Goal: Task Accomplishment & Management: Manage account settings

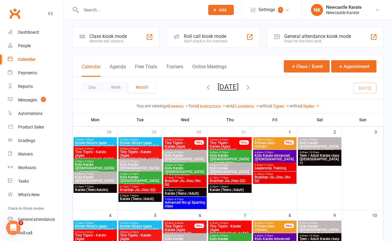
click at [92, 4] on div at bounding box center [136, 10] width 128 height 20
click at [89, 10] on input "text" at bounding box center [139, 10] width 121 height 8
type input "f"
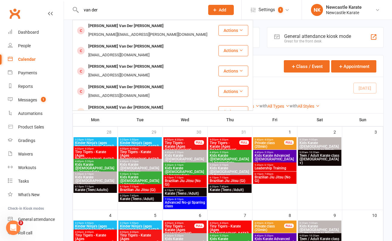
type input "van der"
click at [118, 137] on div "Miles Van Der Merwe" at bounding box center [103, 141] width 33 height 9
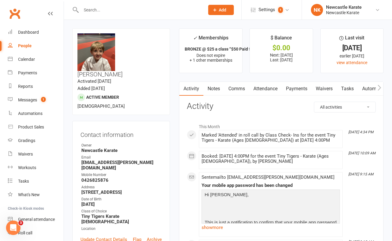
click at [292, 88] on link "Payments" at bounding box center [297, 89] width 30 height 14
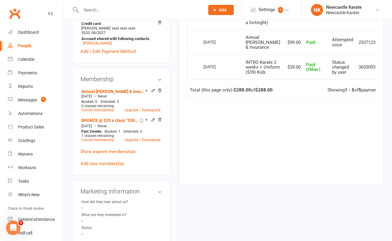
scroll to position [247, 0]
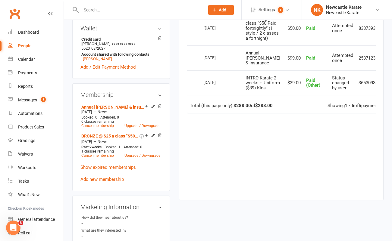
click at [153, 8] on input "text" at bounding box center [139, 10] width 121 height 8
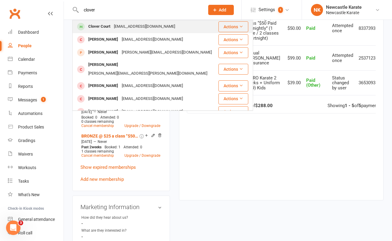
type input "clover"
click at [166, 21] on div "Clover Court Carlysargeant@live.com.au" at bounding box center [145, 27] width 145 height 12
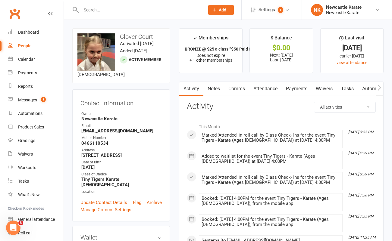
click at [210, 87] on link "Notes" at bounding box center [214, 89] width 21 height 14
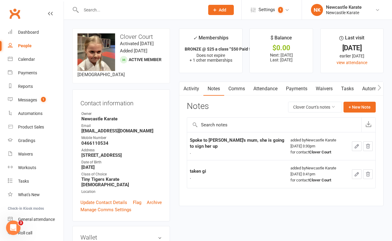
click at [293, 88] on link "Payments" at bounding box center [297, 89] width 30 height 14
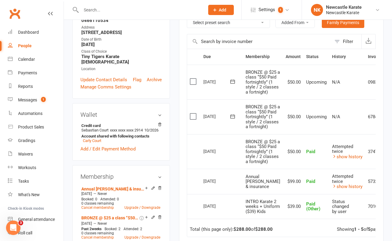
scroll to position [124, 0]
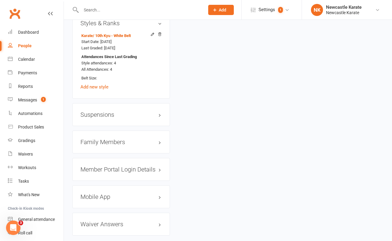
scroll to position [562, 0]
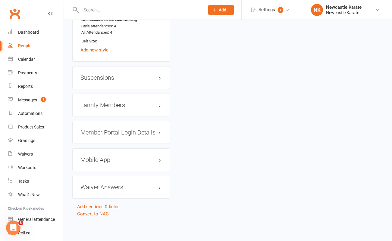
click at [103, 103] on h3 "Family Members" at bounding box center [120, 105] width 81 height 7
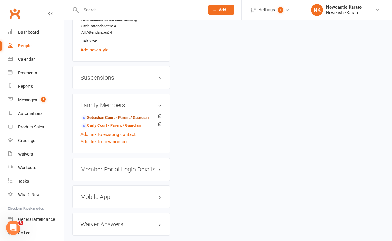
drag, startPoint x: 108, startPoint y: 117, endPoint x: 101, endPoint y: 115, distance: 7.5
click at [108, 117] on link "Sebastian Court - Parent / Guardian" at bounding box center [114, 118] width 67 height 6
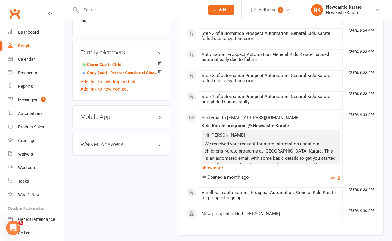
scroll to position [405, 0]
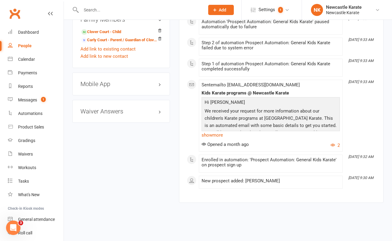
click at [122, 84] on h3 "Mobile App" at bounding box center [120, 84] width 81 height 7
click at [103, 96] on span at bounding box center [100, 96] width 6 height 6
click at [98, 96] on input "checkbox" at bounding box center [98, 96] width 0 height 0
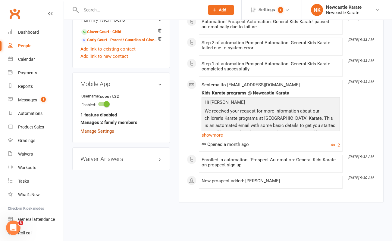
click at [106, 130] on link "Manage Settings" at bounding box center [97, 131] width 34 height 5
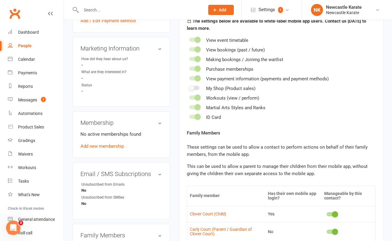
scroll to position [261, 0]
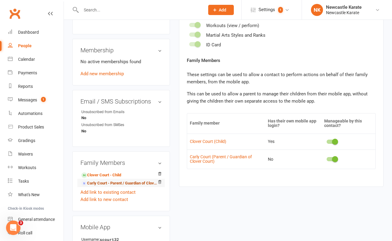
click at [127, 181] on link "Carly Court - Parent / Guardian of Clover Court" at bounding box center [119, 184] width 77 height 6
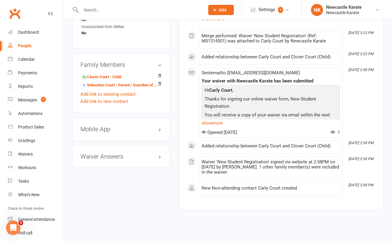
scroll to position [387, 0]
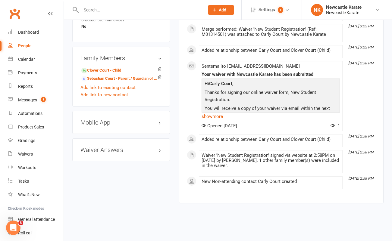
click at [125, 121] on h3 "Mobile App" at bounding box center [120, 122] width 81 height 7
click at [103, 132] on span at bounding box center [100, 135] width 6 height 6
click at [98, 134] on input "checkbox" at bounding box center [98, 134] width 0 height 0
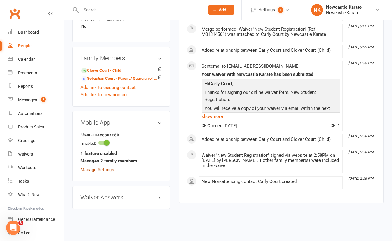
click at [105, 153] on strong "1 feature disabled" at bounding box center [98, 153] width 36 height 7
click at [104, 167] on link "Manage Settings" at bounding box center [97, 169] width 34 height 5
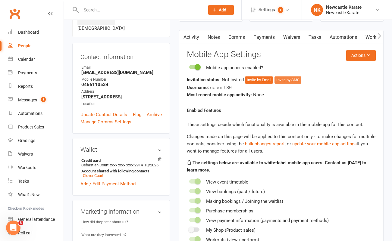
scroll to position [46, 0]
click at [261, 80] on button "Invite by Email" at bounding box center [259, 80] width 28 height 7
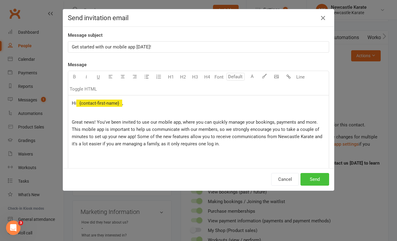
click at [312, 181] on button "Send" at bounding box center [314, 179] width 29 height 13
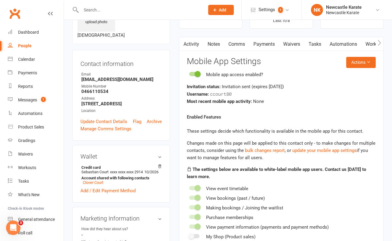
scroll to position [30, 0]
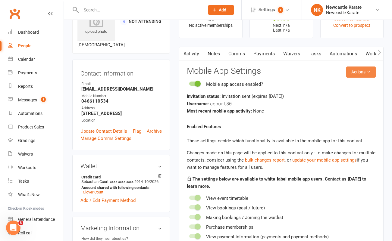
click at [359, 73] on button "Actions" at bounding box center [361, 72] width 30 height 11
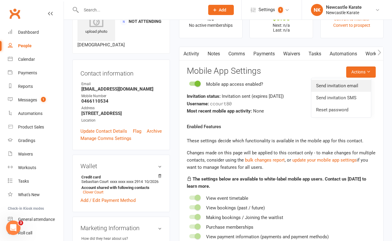
click at [354, 85] on link "Send invitation email" at bounding box center [341, 86] width 60 height 12
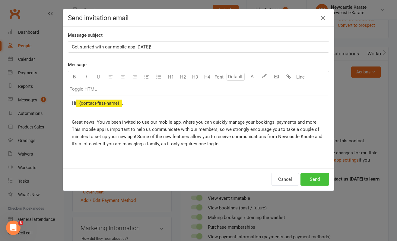
click at [318, 180] on button "Send" at bounding box center [314, 179] width 29 height 13
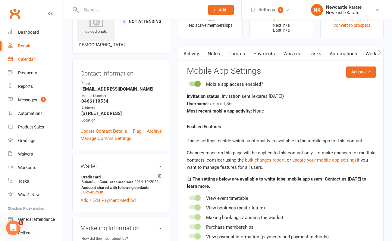
click at [30, 60] on div "Calendar" at bounding box center [26, 59] width 17 height 5
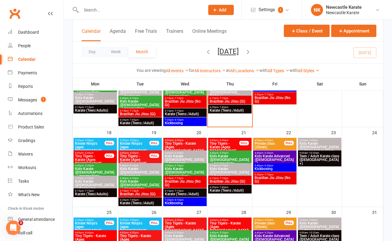
scroll to position [261, 0]
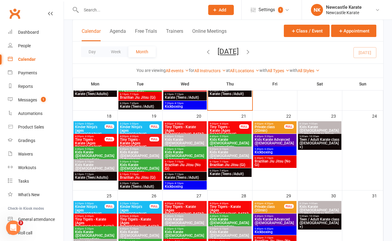
click at [235, 207] on span "Tiny Tigers - Karate (Ages 5-7)" at bounding box center [230, 210] width 41 height 11
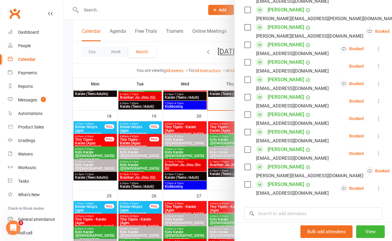
scroll to position [159, 0]
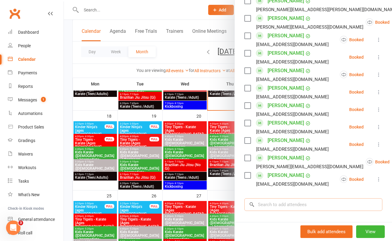
click at [266, 205] on input "search" at bounding box center [314, 205] width 138 height 13
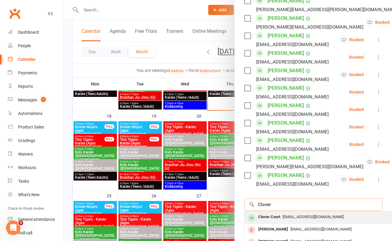
type input "Clover"
click at [283, 216] on span "Carlysargeant@live.com.au" at bounding box center [313, 217] width 61 height 5
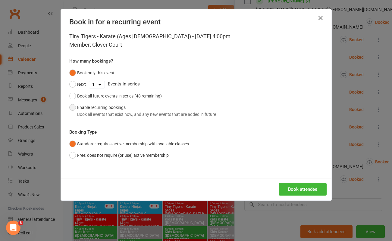
click at [77, 110] on button "Enable recurring bookings Book all events that exist now, and any new events th…" at bounding box center [142, 111] width 147 height 18
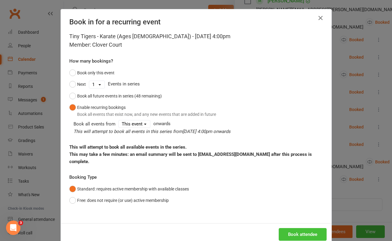
click at [303, 229] on button "Book attendee" at bounding box center [303, 235] width 48 height 13
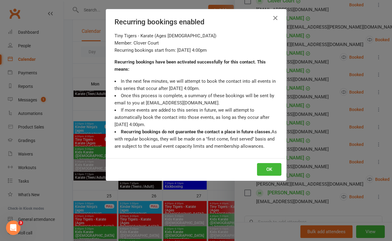
scroll to position [176, 0]
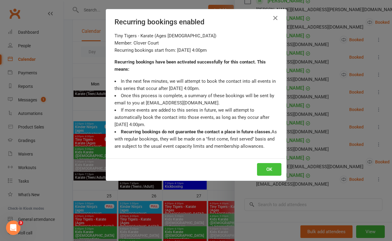
click at [271, 173] on button "OK" at bounding box center [269, 169] width 24 height 13
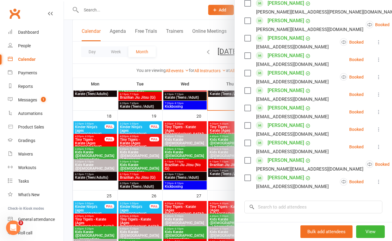
scroll to position [115, 0]
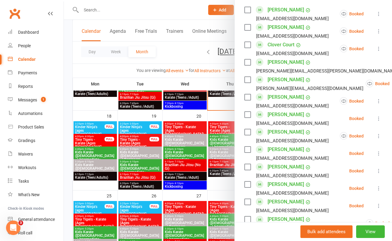
click at [278, 45] on link "Clover Court" at bounding box center [281, 45] width 27 height 10
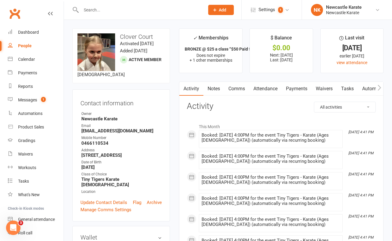
click at [220, 85] on link "Notes" at bounding box center [214, 89] width 21 height 14
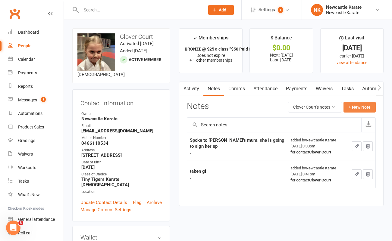
click at [354, 108] on button "+ New Note" at bounding box center [360, 107] width 32 height 11
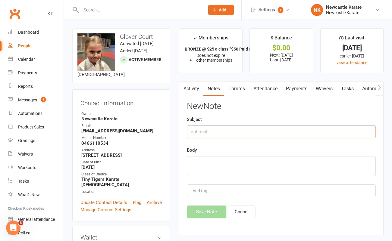
click at [213, 133] on input "text" at bounding box center [281, 132] width 189 height 13
type input "Taken uniform"
click at [203, 158] on textarea at bounding box center [281, 166] width 189 height 20
type textarea "."
click at [200, 210] on button "Save Note" at bounding box center [206, 212] width 39 height 13
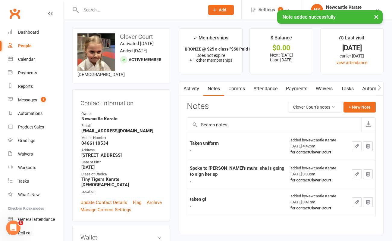
click at [91, 7] on input "text" at bounding box center [139, 10] width 121 height 8
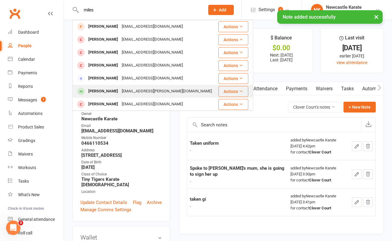
type input "miles"
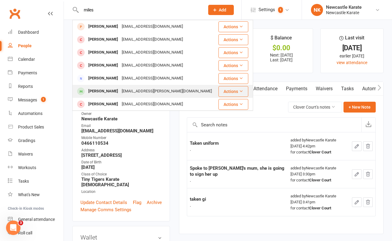
click at [114, 89] on div "Miles Van Der Merwe" at bounding box center [103, 91] width 33 height 9
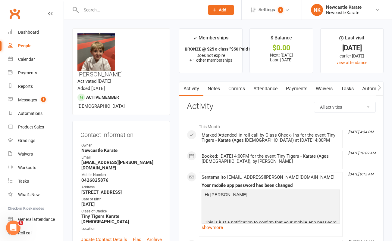
click at [217, 93] on link "Notes" at bounding box center [214, 89] width 21 height 14
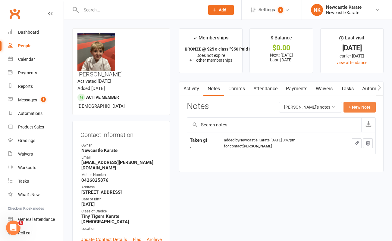
click at [352, 109] on button "+ New Note" at bounding box center [360, 107] width 32 height 11
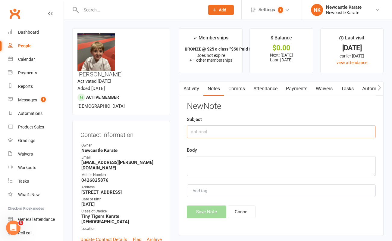
click at [194, 133] on input "text" at bounding box center [281, 132] width 189 height 13
type input "Taken sparring kit"
click at [194, 159] on textarea at bounding box center [281, 166] width 189 height 20
type textarea "."
click at [201, 210] on button "Save Note" at bounding box center [206, 212] width 39 height 13
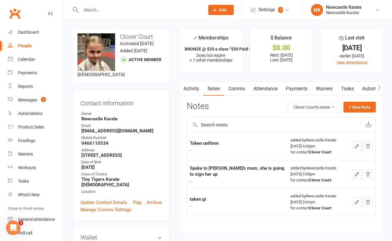
click at [371, 147] on icon "button" at bounding box center [367, 146] width 5 height 5
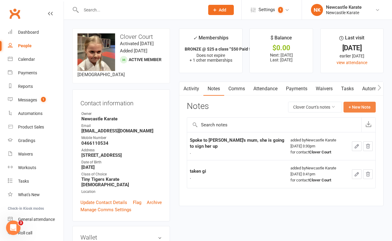
click at [373, 108] on button "+ New Note" at bounding box center [360, 107] width 32 height 11
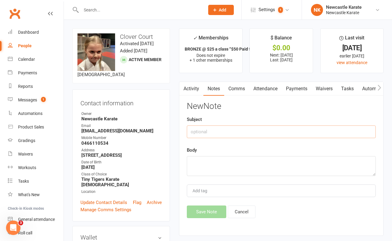
click at [215, 137] on input "text" at bounding box center [281, 132] width 189 height 13
type input "Taken sparring kit"
click at [197, 162] on textarea at bounding box center [281, 166] width 189 height 20
type textarea "."
click at [200, 210] on button "Save Note" at bounding box center [206, 212] width 39 height 13
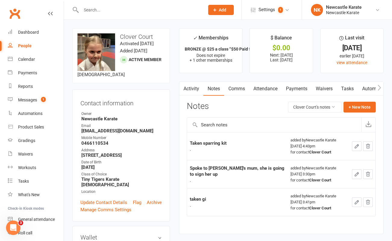
click at [13, 11] on link "Clubworx" at bounding box center [14, 13] width 15 height 15
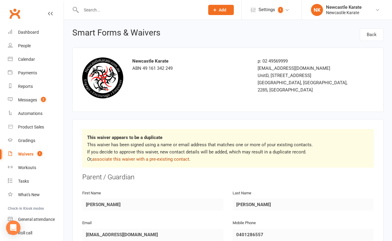
click at [141, 157] on link "associate this waiver with a pre-existing contact" at bounding box center [140, 159] width 97 height 5
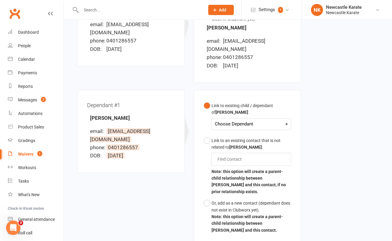
scroll to position [112, 0]
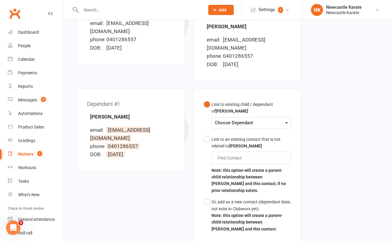
click at [227, 119] on div "Choose Dependant" at bounding box center [251, 123] width 73 height 8
click at [231, 131] on link "[PERSON_NAME]" at bounding box center [245, 137] width 60 height 13
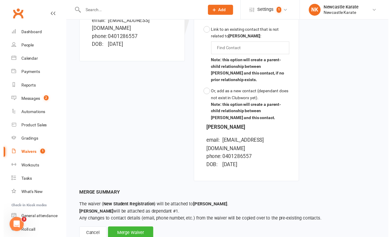
scroll to position [226, 0]
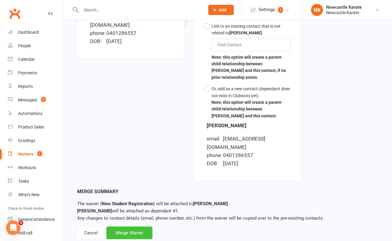
click at [136, 227] on div "Merge Waiver" at bounding box center [129, 233] width 46 height 13
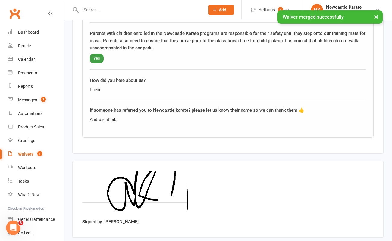
scroll to position [849, 0]
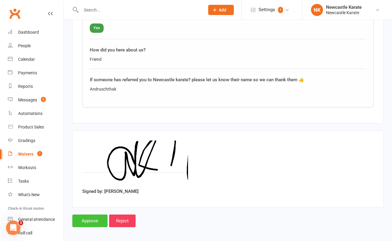
click at [96, 217] on input "Approve" at bounding box center [89, 221] width 35 height 13
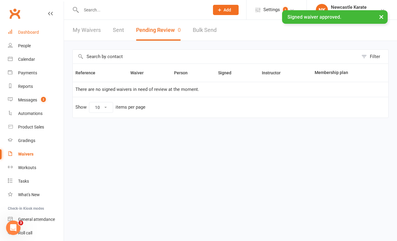
click at [26, 32] on div "Dashboard" at bounding box center [28, 32] width 21 height 5
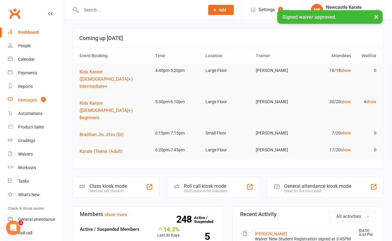
click at [38, 100] on link "Messages 2" at bounding box center [36, 100] width 56 height 14
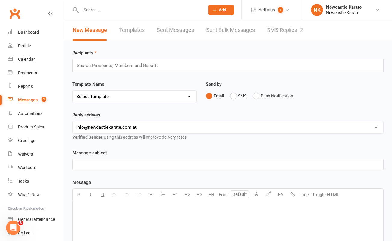
click at [282, 28] on link "SMS Replies 2" at bounding box center [285, 30] width 36 height 21
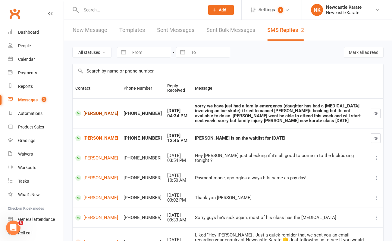
click at [89, 111] on link "[PERSON_NAME]" at bounding box center [96, 114] width 43 height 6
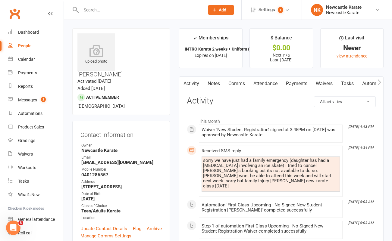
click at [275, 84] on link "Attendance" at bounding box center [265, 84] width 33 height 14
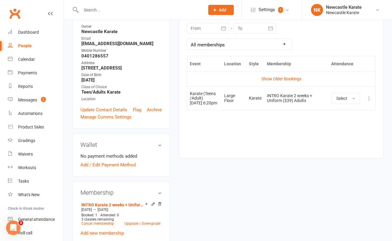
scroll to position [109, 0]
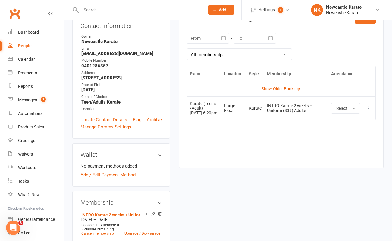
click at [371, 110] on icon at bounding box center [369, 109] width 6 height 6
click at [346, 147] on link "Remove booking" at bounding box center [343, 144] width 60 height 12
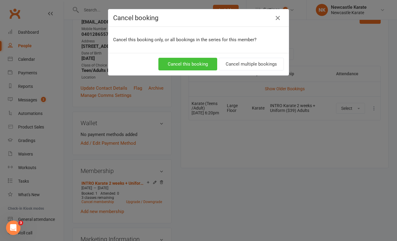
click at [197, 63] on button "Cancel this booking" at bounding box center [187, 64] width 59 height 13
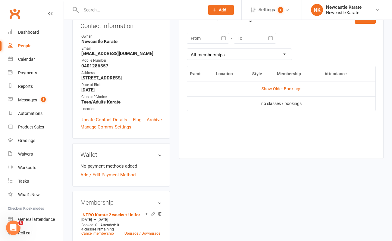
scroll to position [0, 0]
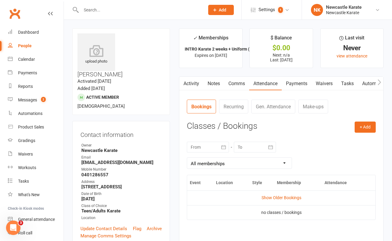
click at [238, 82] on link "Comms" at bounding box center [236, 84] width 25 height 14
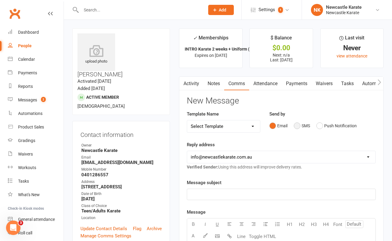
drag, startPoint x: 296, startPoint y: 124, endPoint x: 291, endPoint y: 130, distance: 8.0
click at [295, 124] on button "SMS" at bounding box center [302, 125] width 16 height 11
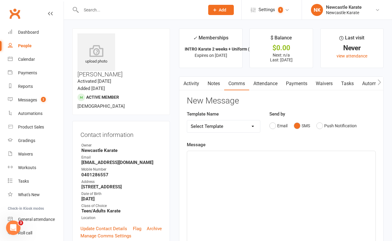
click at [233, 166] on div "﻿" at bounding box center [281, 196] width 188 height 90
click at [272, 156] on p "Hi i'm sorry to hear that. I hop[e it's" at bounding box center [281, 156] width 181 height 7
click at [256, 154] on span "Hi i'm sorry to hear that. I hope it not to serious." at bounding box center [239, 156] width 97 height 5
click at [270, 156] on span "Hi i'm sorry to hear that. I hope it's not to serious." at bounding box center [241, 156] width 100 height 5
click at [300, 158] on p "Hi i'm sorry to hear that. I hope it's not too serious." at bounding box center [281, 156] width 181 height 7
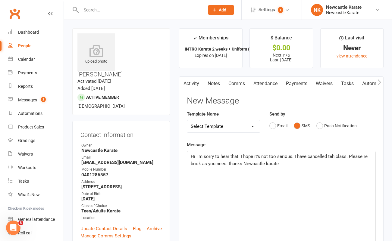
click at [241, 163] on span "Hi i'm sorry to hear that. I hope it's not too serious. I have cancelled teh cl…" at bounding box center [280, 160] width 178 height 13
click at [196, 157] on span "Hi i'm sorry to hear that. I hope it's not too serious. I have cancelled teh cl…" at bounding box center [280, 160] width 178 height 13
click at [330, 156] on span "Hi, i'm sorry to hear that. I hope it's not too serious. I have cancelled teh c…" at bounding box center [280, 160] width 179 height 13
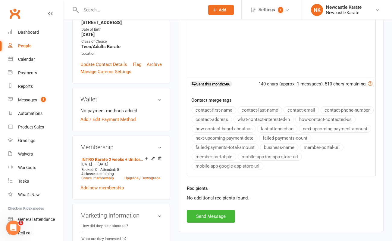
scroll to position [230, 0]
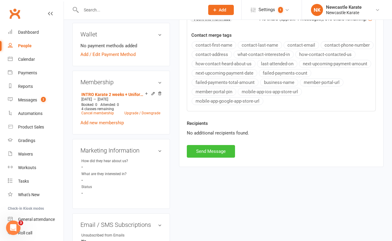
click at [221, 151] on button "Send Message" at bounding box center [211, 151] width 48 height 13
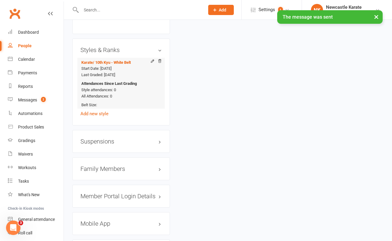
scroll to position [504, 0]
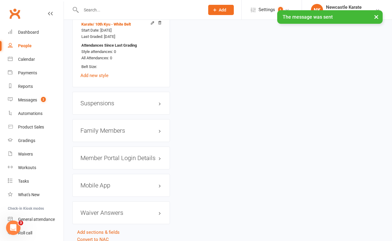
click at [112, 128] on h3 "Family Members" at bounding box center [120, 131] width 81 height 7
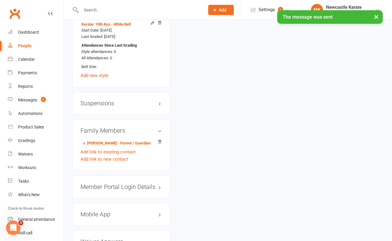
scroll to position [0, 0]
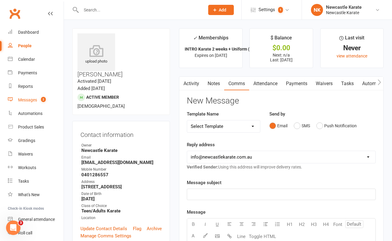
click at [38, 101] on link "Messages 2" at bounding box center [36, 100] width 56 height 14
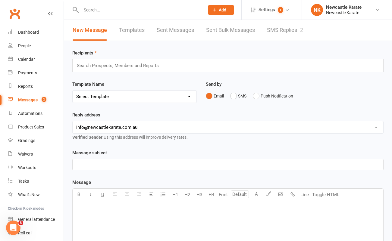
click at [272, 29] on link "SMS Replies 2" at bounding box center [285, 30] width 36 height 21
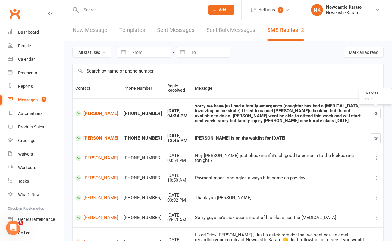
click at [378, 114] on icon "button" at bounding box center [376, 113] width 5 height 5
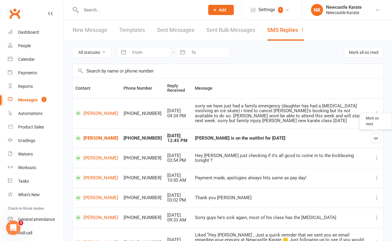
click at [376, 137] on icon "button" at bounding box center [376, 138] width 5 height 5
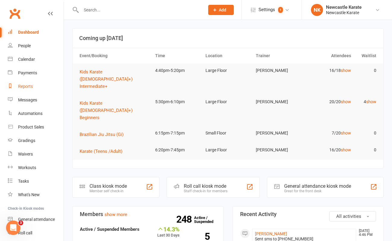
click at [31, 87] on div "Reports" at bounding box center [25, 86] width 15 height 5
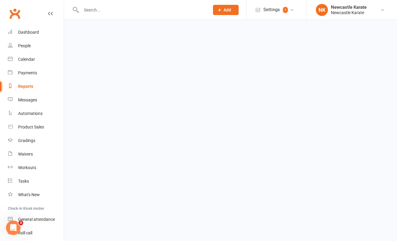
select select "25"
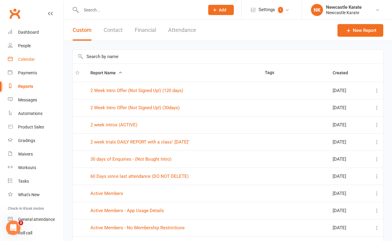
click at [30, 59] on div "Calendar" at bounding box center [26, 59] width 17 height 5
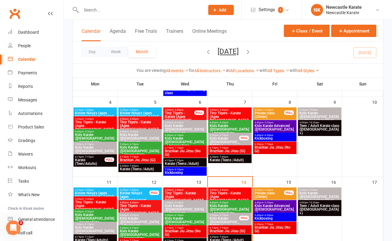
scroll to position [211, 0]
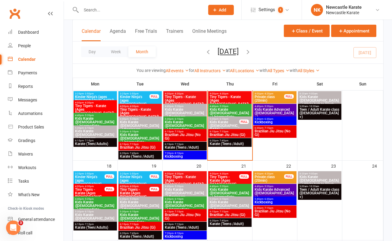
click at [234, 96] on span "Tiny Tigers - Karate (Ages 5-7)" at bounding box center [230, 100] width 41 height 11
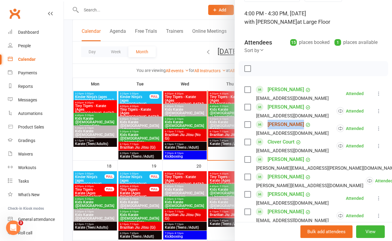
scroll to position [34, 0]
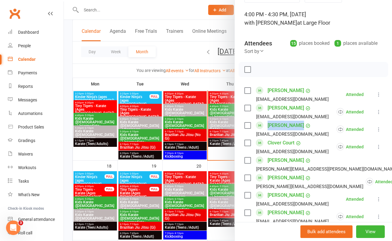
click at [14, 14] on link "Clubworx" at bounding box center [14, 13] width 15 height 15
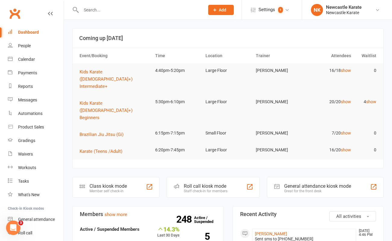
click at [18, 12] on link "Clubworx" at bounding box center [14, 13] width 15 height 15
click at [109, 149] on span "Karate (Teens /Adult)" at bounding box center [101, 151] width 43 height 5
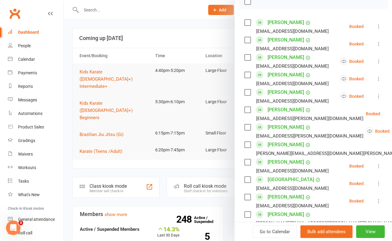
scroll to position [89, 0]
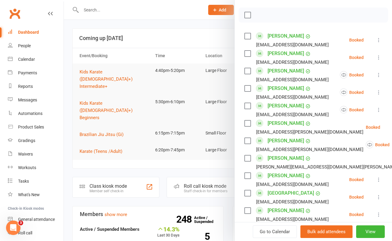
click at [165, 30] on div at bounding box center [228, 120] width 328 height 241
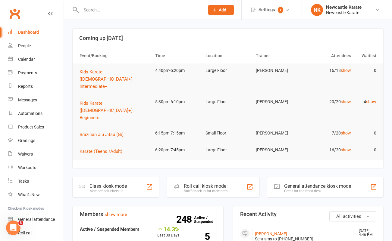
click at [3, 9] on div "Clubworx" at bounding box center [32, 17] width 64 height 22
click at [16, 13] on link "Clubworx" at bounding box center [14, 13] width 15 height 15
click at [33, 102] on div "Messages" at bounding box center [27, 100] width 19 height 5
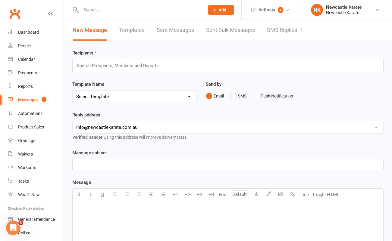
click at [284, 31] on link "SMS Replies 1" at bounding box center [285, 30] width 36 height 21
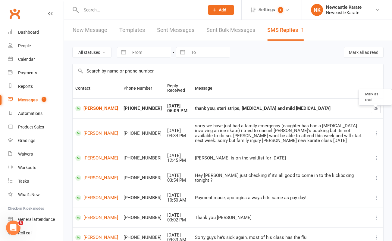
click at [373, 108] on button "button" at bounding box center [376, 109] width 10 height 10
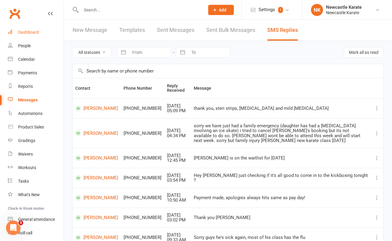
click at [30, 30] on div "Dashboard" at bounding box center [28, 32] width 21 height 5
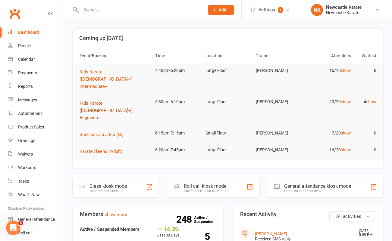
click at [111, 101] on span "Kids Karate ([DEMOGRAPHIC_DATA]+) Beginners" at bounding box center [106, 111] width 53 height 20
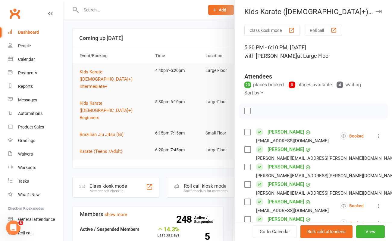
scroll to position [1, 0]
click at [280, 150] on link "[PERSON_NAME]" at bounding box center [286, 150] width 36 height 10
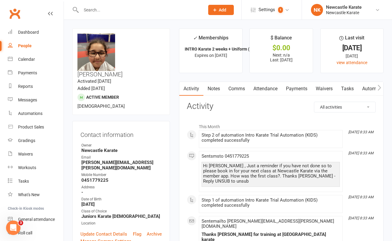
click at [268, 88] on link "Attendance" at bounding box center [265, 89] width 33 height 14
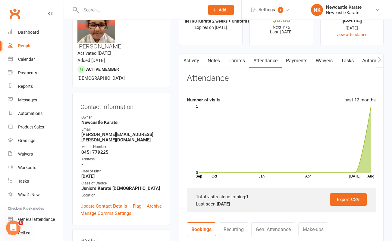
scroll to position [27, 0]
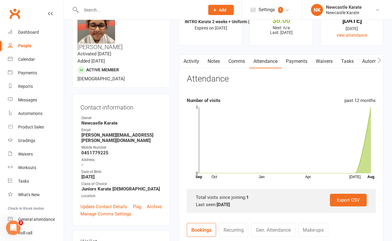
click at [379, 59] on icon "button" at bounding box center [380, 60] width 4 height 6
click at [337, 64] on link "Automations" at bounding box center [331, 62] width 36 height 14
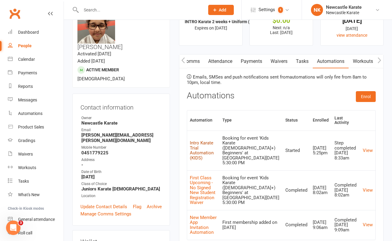
click at [212, 141] on link "Intro Karate Trial Automation (KIDS)" at bounding box center [202, 150] width 24 height 21
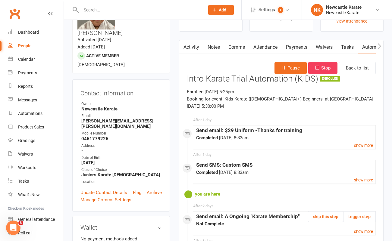
scroll to position [42, 0]
click at [335, 211] on button "skip this step" at bounding box center [326, 216] width 36 height 11
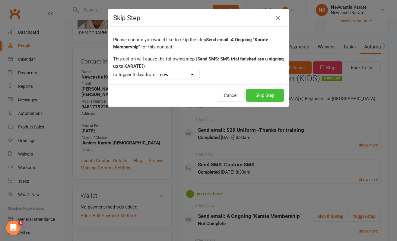
click at [270, 96] on button "Skip Step" at bounding box center [265, 95] width 38 height 13
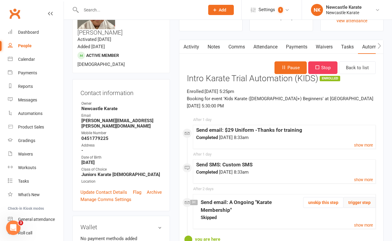
click at [357, 197] on button "trigger step" at bounding box center [359, 202] width 33 height 11
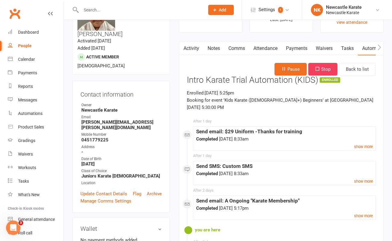
scroll to position [8, 0]
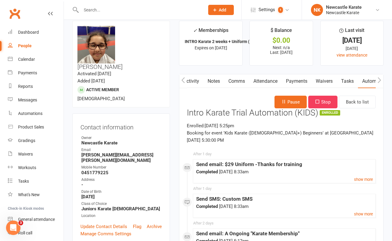
click at [194, 81] on link "Activity" at bounding box center [191, 81] width 24 height 14
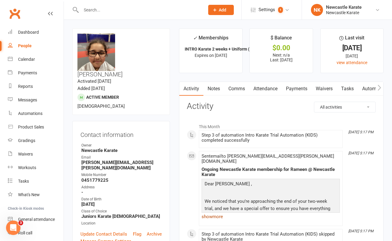
click at [216, 214] on link "show more" at bounding box center [271, 217] width 138 height 8
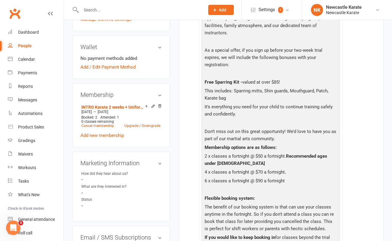
scroll to position [228, 0]
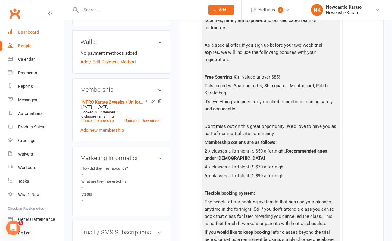
click at [30, 31] on div "Dashboard" at bounding box center [28, 32] width 21 height 5
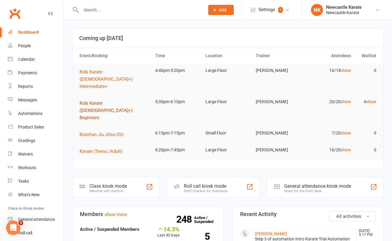
click at [109, 101] on span "Kids Karate ([DEMOGRAPHIC_DATA]+) Beginners" at bounding box center [106, 111] width 53 height 20
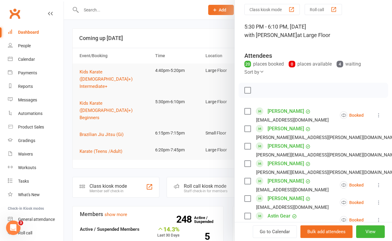
scroll to position [22, 0]
click at [245, 112] on label at bounding box center [248, 111] width 6 height 6
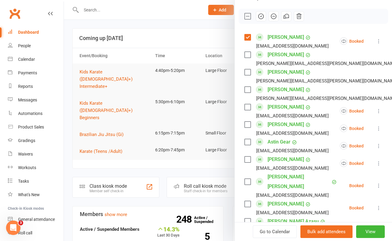
scroll to position [96, 0]
click at [131, 38] on div at bounding box center [228, 120] width 328 height 241
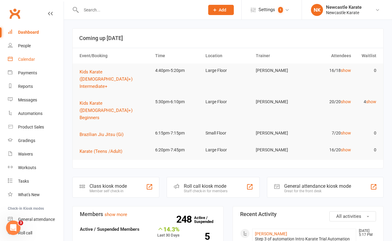
click at [28, 62] on div "Calendar" at bounding box center [26, 59] width 17 height 5
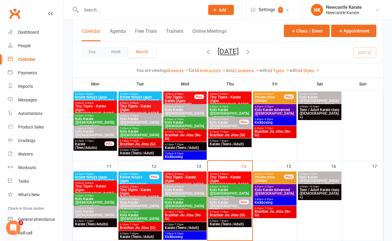
scroll to position [131, 0]
click at [189, 225] on span "6:15pm - 7:15pm" at bounding box center [185, 225] width 41 height 3
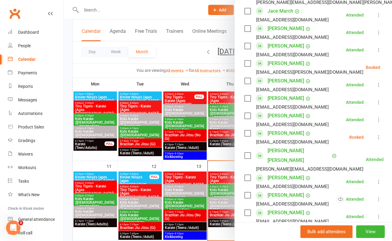
scroll to position [18, 0]
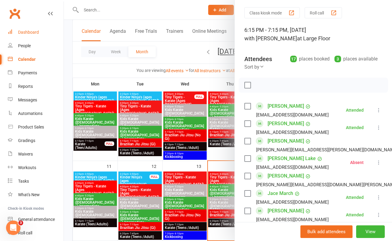
click at [31, 31] on div "Dashboard" at bounding box center [28, 32] width 21 height 5
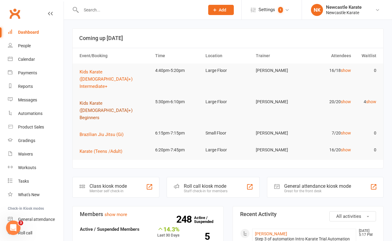
click at [103, 101] on span "Kids Karate (7yo+) Beginners" at bounding box center [106, 111] width 53 height 20
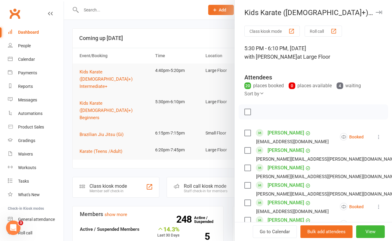
click at [247, 131] on label at bounding box center [248, 133] width 6 height 6
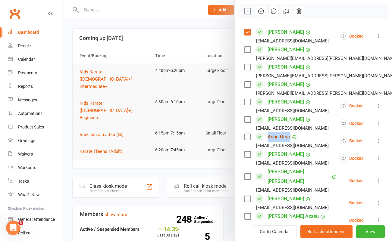
scroll to position [112, 0]
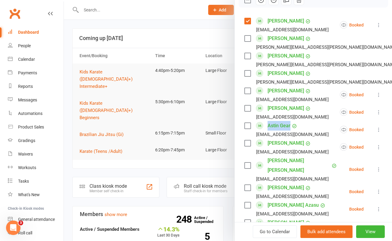
click at [245, 127] on label at bounding box center [248, 126] width 6 height 6
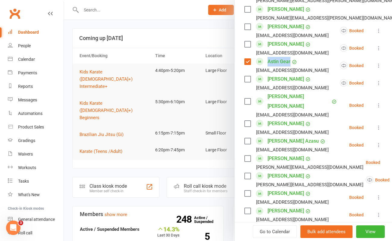
scroll to position [178, 0]
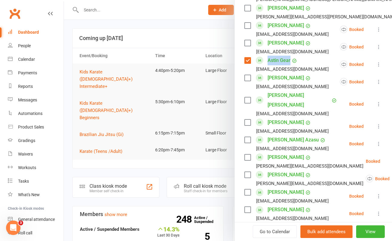
click at [247, 190] on label at bounding box center [248, 193] width 6 height 6
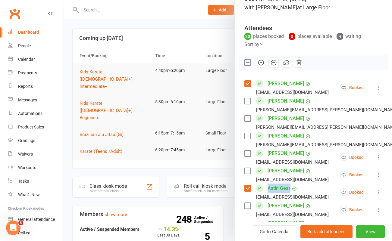
scroll to position [44, 0]
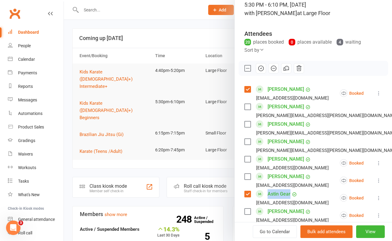
click at [258, 67] on icon "button" at bounding box center [261, 68] width 7 height 7
click at [32, 58] on div "Calendar" at bounding box center [26, 59] width 17 height 5
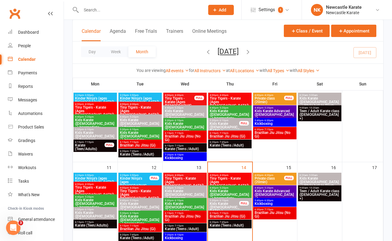
scroll to position [130, 0]
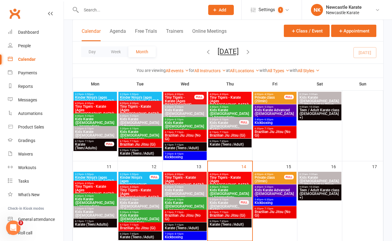
click at [190, 226] on span "6:15pm - 7:15pm" at bounding box center [185, 225] width 41 height 3
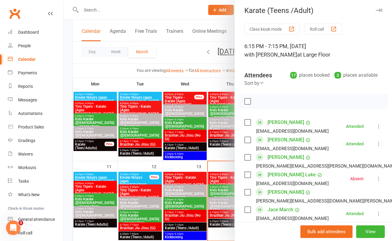
scroll to position [147, 0]
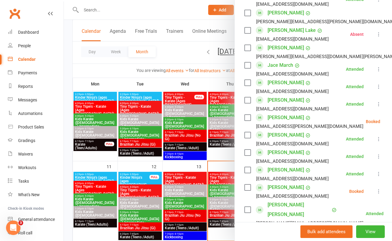
click at [392, 121] on icon at bounding box center [396, 122] width 6 height 6
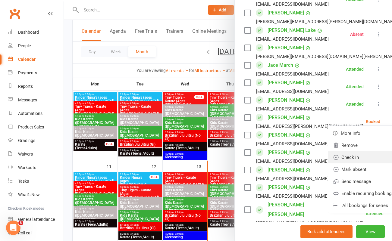
click at [352, 153] on link "Check in" at bounding box center [363, 158] width 71 height 12
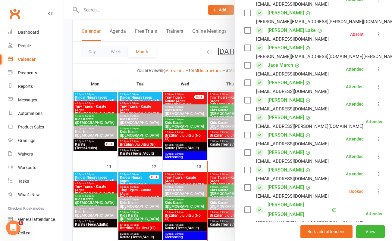
click at [376, 190] on icon at bounding box center [379, 192] width 6 height 6
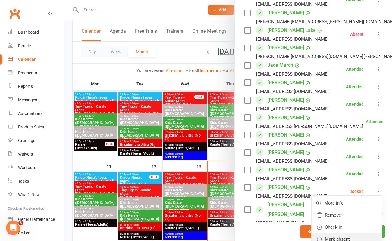
click at [353, 236] on link "Mark absent" at bounding box center [347, 240] width 71 height 12
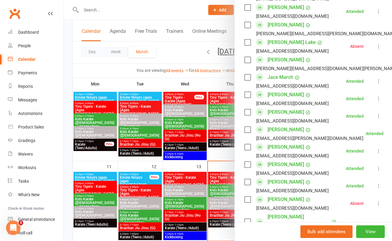
scroll to position [0, 0]
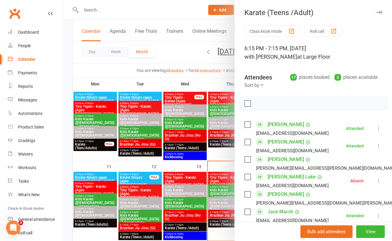
click at [17, 14] on link "Clubworx" at bounding box center [14, 13] width 15 height 15
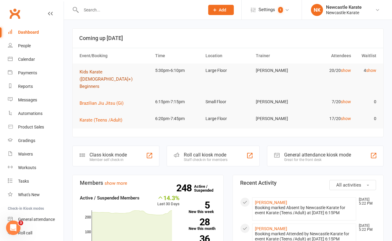
click at [112, 71] on span "Kids Karate ([DEMOGRAPHIC_DATA]+) Beginners" at bounding box center [106, 79] width 53 height 20
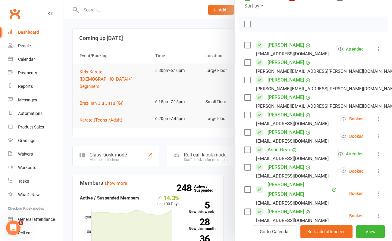
scroll to position [104, 0]
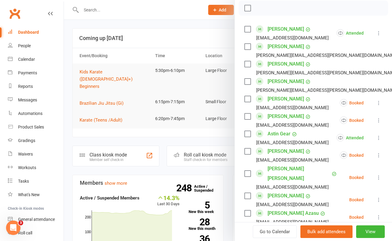
click at [248, 118] on label at bounding box center [248, 117] width 6 height 6
click at [247, 99] on label at bounding box center [248, 99] width 6 height 6
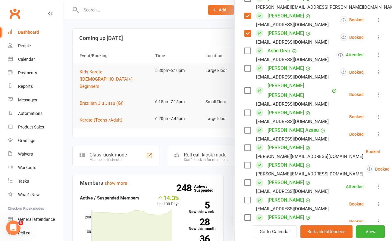
scroll to position [195, 0]
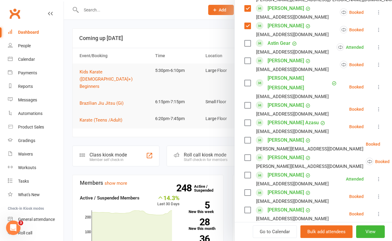
click at [247, 137] on label at bounding box center [248, 140] width 6 height 6
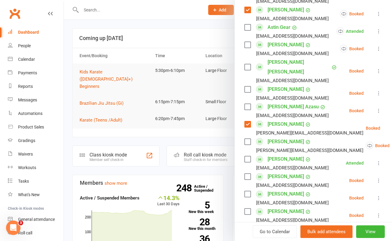
scroll to position [211, 0]
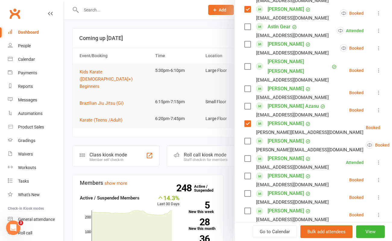
click at [246, 208] on label at bounding box center [248, 211] width 6 height 6
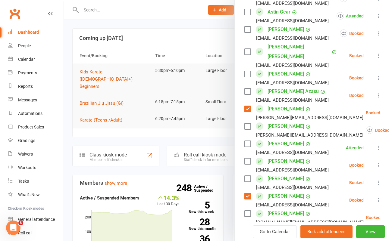
scroll to position [227, 0]
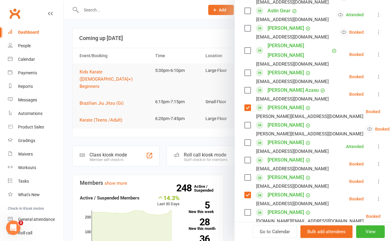
click at [246, 210] on label at bounding box center [248, 213] width 6 height 6
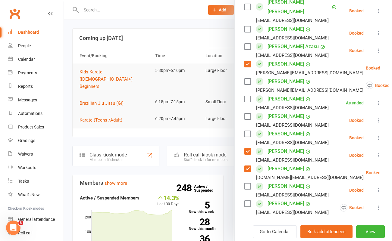
scroll to position [271, 0]
click at [246, 183] on label at bounding box center [248, 186] width 6 height 6
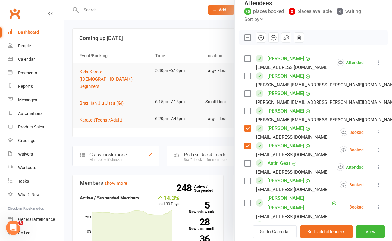
scroll to position [0, 0]
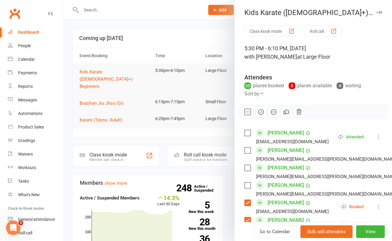
click at [258, 111] on icon "button" at bounding box center [261, 112] width 7 height 7
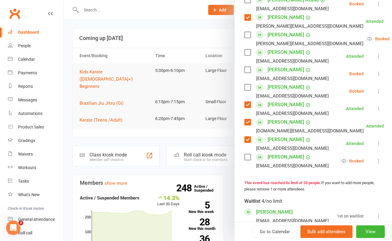
scroll to position [241, 0]
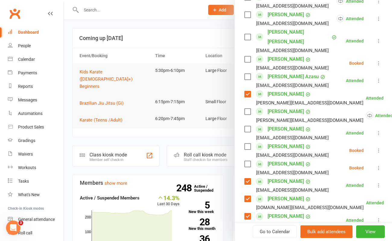
click at [110, 21] on div at bounding box center [228, 120] width 328 height 241
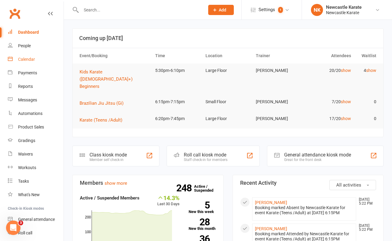
click at [29, 58] on div "Calendar" at bounding box center [26, 59] width 17 height 5
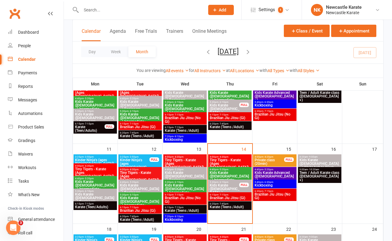
scroll to position [148, 0]
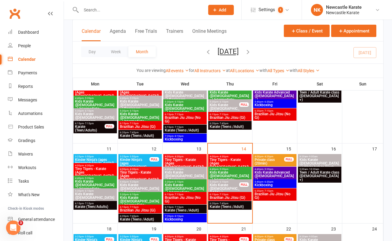
click at [233, 175] on span "Kids Karate (8yo+) Intermediate+" at bounding box center [230, 176] width 41 height 11
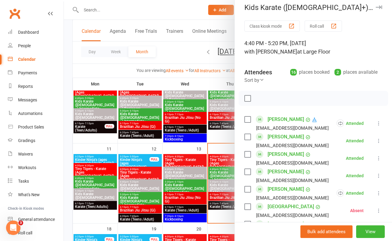
scroll to position [10, 0]
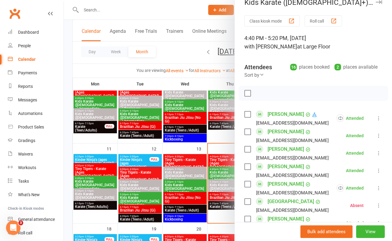
click at [187, 181] on div at bounding box center [228, 120] width 328 height 241
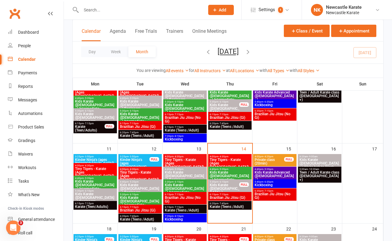
click at [231, 187] on span "Kids Karate ([DEMOGRAPHIC_DATA]+) Beginners" at bounding box center [225, 191] width 30 height 14
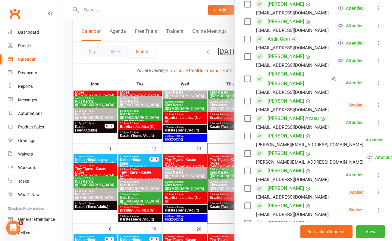
scroll to position [0, 0]
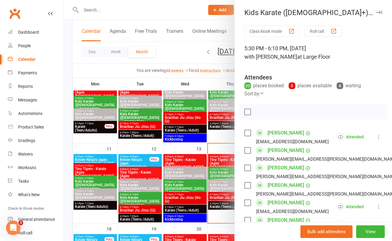
click at [178, 52] on div at bounding box center [228, 120] width 328 height 241
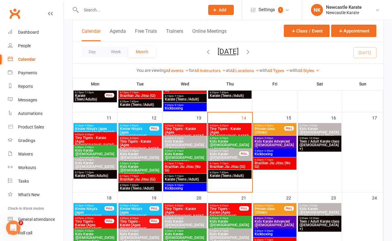
scroll to position [167, 0]
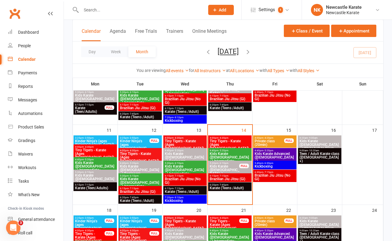
click at [71, 34] on div "Class kiosk mode Member self check-in Roll call kiosk mode Staff check-in for m…" at bounding box center [228, 153] width 328 height 601
click at [235, 163] on span "5:30pm - 6:10pm" at bounding box center [225, 163] width 30 height 3
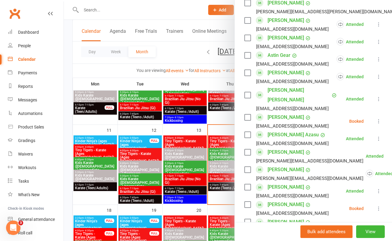
scroll to position [183, 0]
click at [376, 118] on icon at bounding box center [379, 121] width 6 height 6
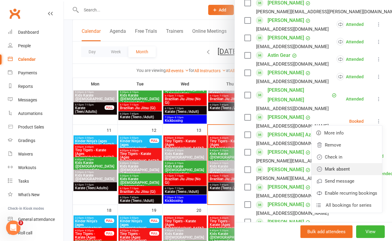
click at [347, 163] on link "Mark absent" at bounding box center [347, 169] width 71 height 12
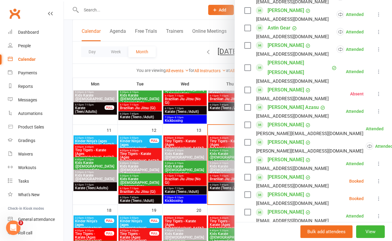
scroll to position [211, 0]
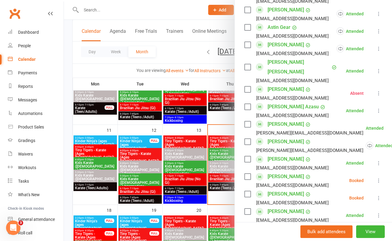
click at [376, 195] on icon at bounding box center [379, 198] width 6 height 6
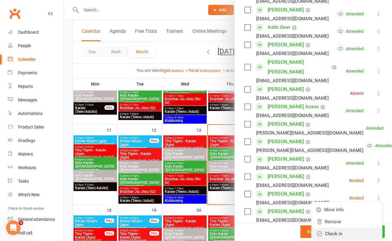
click at [345, 228] on link "Check in" at bounding box center [347, 234] width 71 height 12
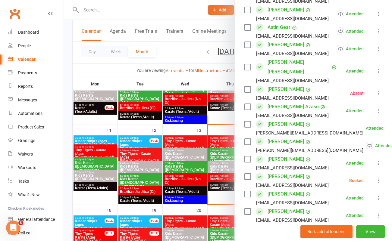
scroll to position [212, 0]
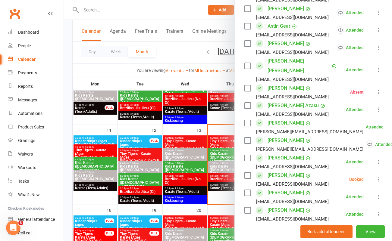
click at [14, 13] on link "Clubworx" at bounding box center [14, 13] width 15 height 15
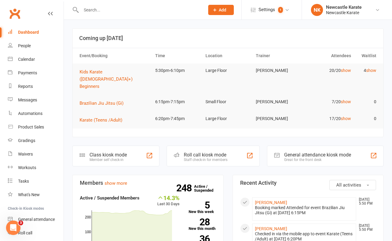
click at [27, 33] on div "Dashboard" at bounding box center [28, 32] width 21 height 5
click at [90, 6] on input "text" at bounding box center [139, 10] width 121 height 8
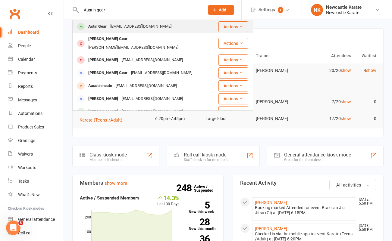
type input "Austin gear"
click at [112, 28] on div "[EMAIL_ADDRESS][DOMAIN_NAME]" at bounding box center [141, 26] width 65 height 9
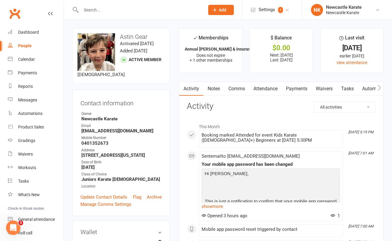
click at [383, 87] on button "button" at bounding box center [380, 89] width 8 height 14
click at [367, 90] on link "Workouts" at bounding box center [363, 89] width 29 height 14
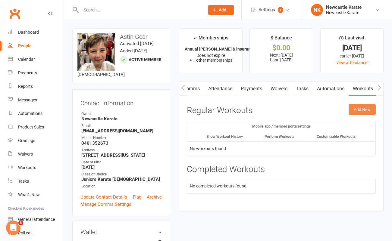
click at [358, 109] on button "Add New" at bounding box center [362, 109] width 27 height 11
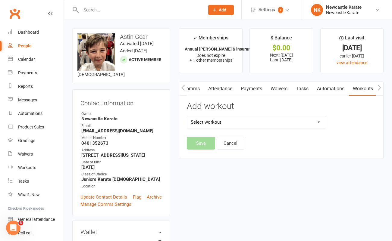
click at [252, 124] on select "Select workout" at bounding box center [256, 122] width 139 height 12
select select "948"
click at [187, 116] on select "Select workout Advanced Class (Blue Belt+) Beginners Karate Grading Videos BJJ …" at bounding box center [256, 122] width 139 height 12
click at [200, 144] on button "Save" at bounding box center [201, 143] width 28 height 13
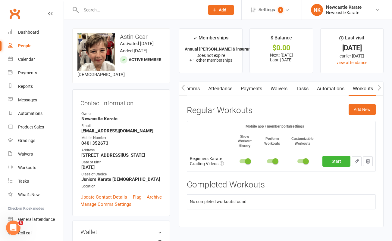
click at [14, 15] on link "Clubworx" at bounding box center [14, 13] width 15 height 15
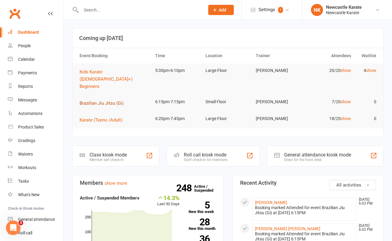
click at [109, 101] on span "Brazilian Jiu Jitsu (Gi)" at bounding box center [102, 103] width 44 height 5
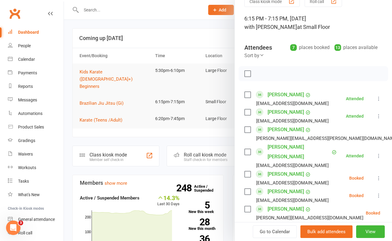
scroll to position [30, 0]
click at [153, 25] on div at bounding box center [228, 120] width 328 height 241
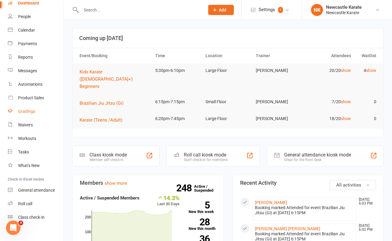
scroll to position [35, 0]
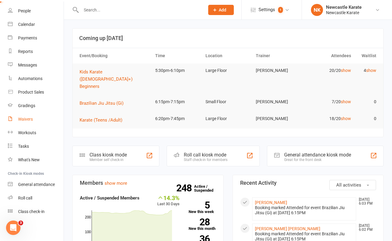
click at [30, 118] on div "Waivers" at bounding box center [25, 119] width 15 height 5
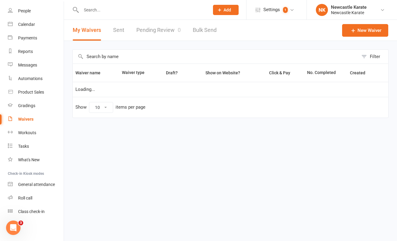
select select "100"
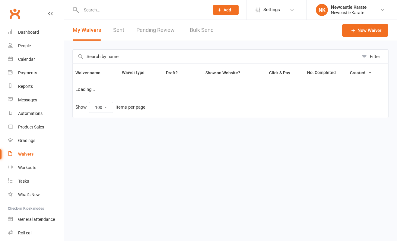
select select "100"
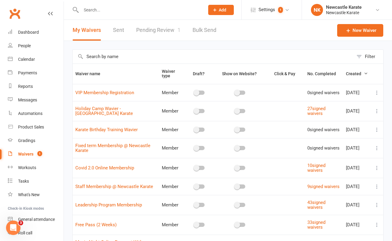
click at [27, 155] on div "Waivers" at bounding box center [25, 154] width 15 height 5
click at [161, 29] on link "Pending Review 1" at bounding box center [158, 30] width 44 height 21
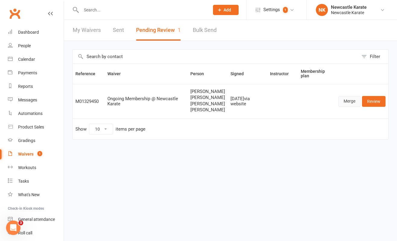
click at [345, 102] on link "Merge" at bounding box center [349, 101] width 22 height 11
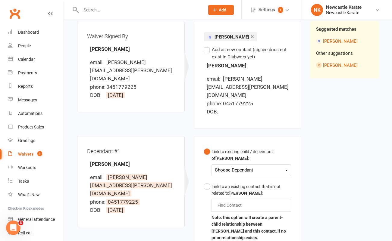
scroll to position [73, 0]
click at [233, 166] on div "Choose Dependant" at bounding box center [251, 170] width 73 height 8
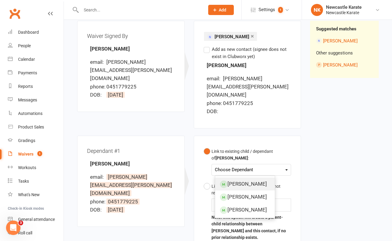
click at [244, 178] on link "[PERSON_NAME]" at bounding box center [245, 184] width 60 height 13
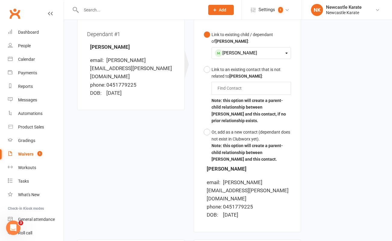
scroll to position [241, 0]
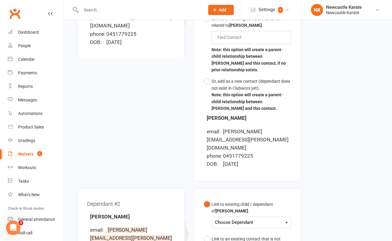
click at [244, 219] on div "Choose Dependant" at bounding box center [251, 223] width 73 height 8
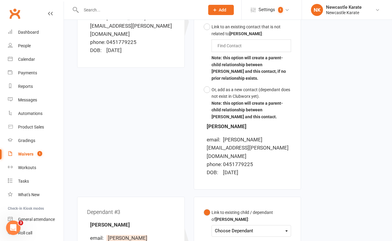
scroll to position [459, 0]
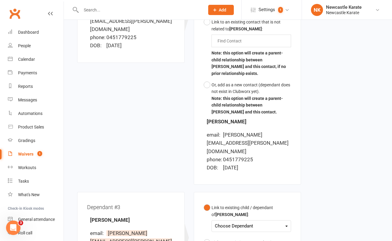
click at [239, 223] on div "Choose Dependant" at bounding box center [251, 227] width 73 height 8
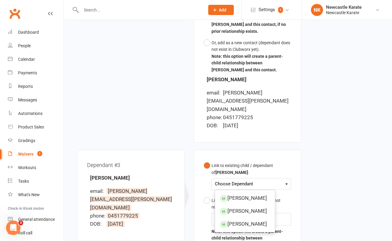
scroll to position [501, 0]
click at [249, 218] on link "[PERSON_NAME]" at bounding box center [245, 224] width 60 height 13
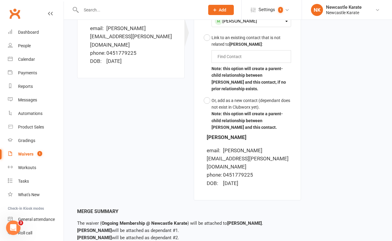
scroll to position [682, 0]
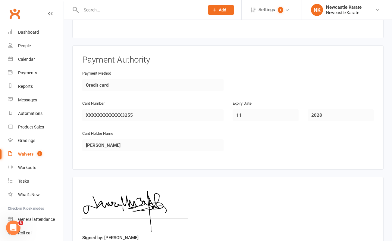
scroll to position [1744, 0]
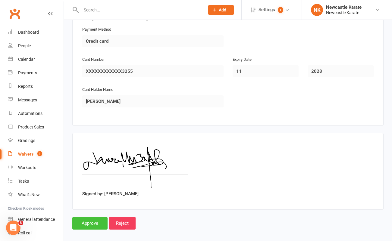
click at [99, 220] on input "Approve" at bounding box center [89, 223] width 35 height 13
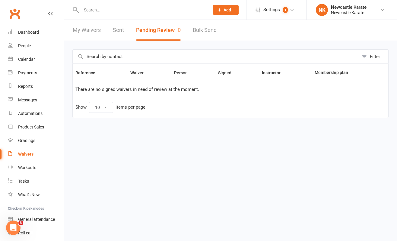
click at [17, 12] on link "Clubworx" at bounding box center [14, 13] width 15 height 15
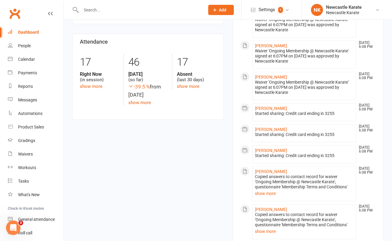
scroll to position [249, 0]
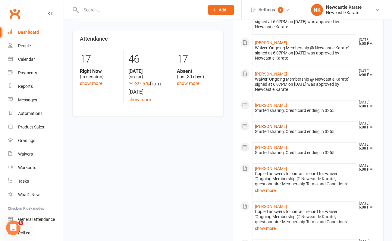
click at [269, 124] on link "[PERSON_NAME]" at bounding box center [271, 126] width 32 height 5
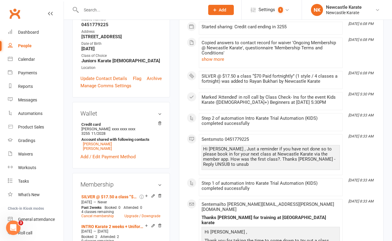
scroll to position [162, 0]
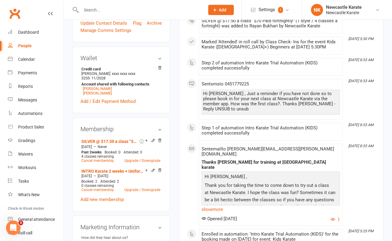
scroll to position [220, 0]
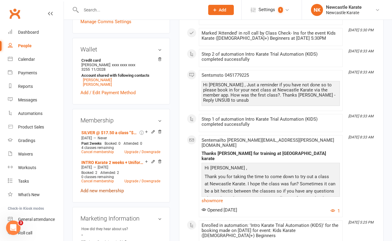
click at [106, 188] on link "Add new membership" at bounding box center [101, 190] width 43 height 5
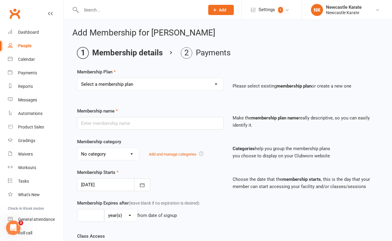
click at [178, 87] on select "Select a membership plan Create new Membership Plan INTRO Karate 2 weeks + Unif…" at bounding box center [150, 84] width 146 height 12
select select "7"
click at [77, 78] on select "Select a membership plan Create new Membership Plan INTRO Karate 2 weeks + Unif…" at bounding box center [150, 84] width 146 height 12
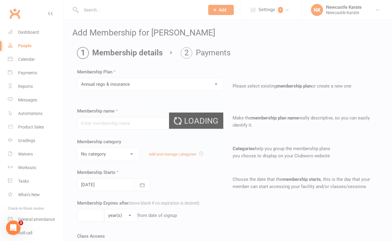
type input "Annual [PERSON_NAME] & insurance"
select select "0"
type input "0"
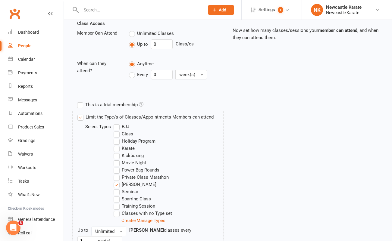
scroll to position [270, 0]
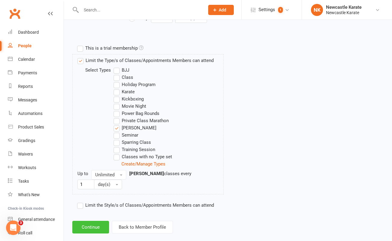
click at [96, 221] on button "Continue" at bounding box center [90, 227] width 37 height 13
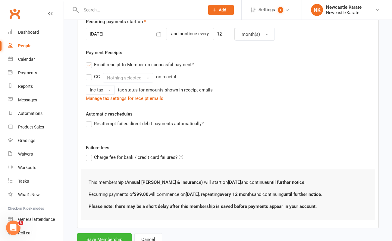
scroll to position [173, 0]
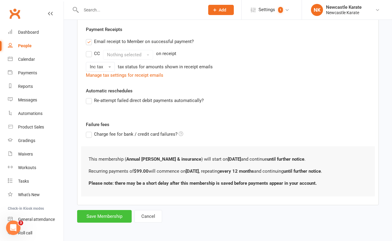
click at [99, 219] on button "Save Membership" at bounding box center [104, 216] width 55 height 13
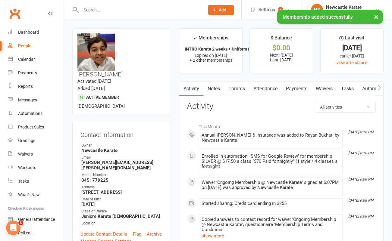
click at [298, 86] on link "Payments" at bounding box center [297, 89] width 30 height 14
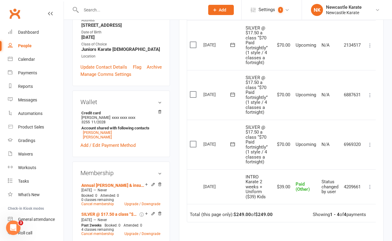
scroll to position [180, 0]
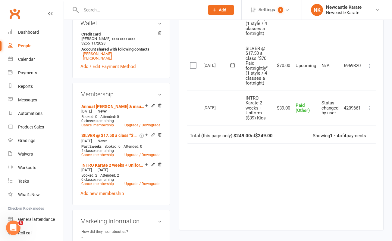
scroll to position [9, 0]
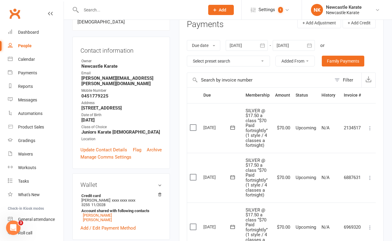
scroll to position [81, 0]
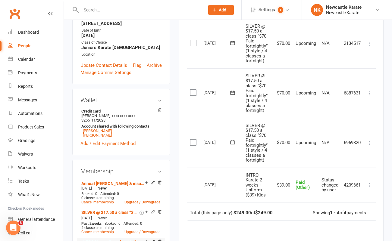
scroll to position [171, 0]
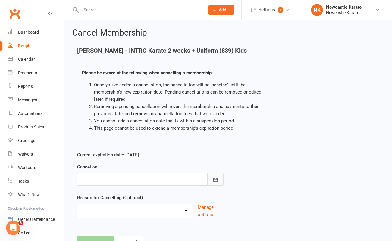
click at [219, 178] on button "button" at bounding box center [215, 179] width 16 height 13
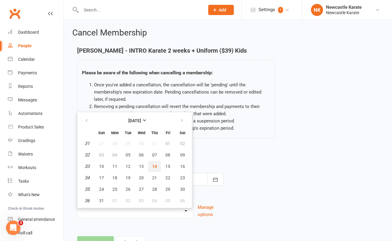
click at [155, 166] on span "14" at bounding box center [154, 166] width 5 height 5
type input "[DATE]"
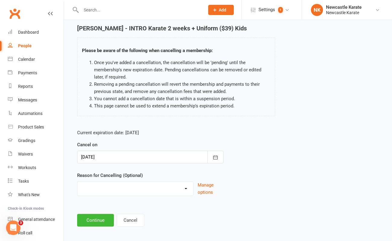
scroll to position [26, 0]
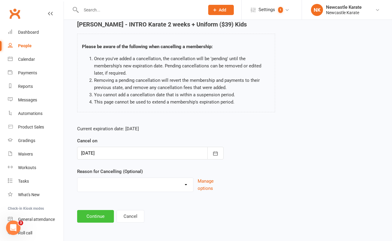
click at [95, 214] on button "Continue" at bounding box center [95, 216] width 37 height 13
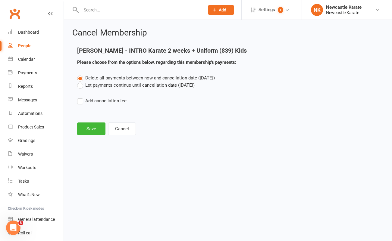
scroll to position [0, 0]
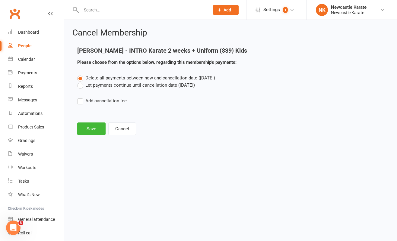
click at [91, 85] on label "Let payments continue until cancellation date ([DATE])" at bounding box center [136, 85] width 118 height 7
click at [81, 82] on input "Let payments continue until cancellation date ([DATE])" at bounding box center [79, 82] width 4 height 0
click at [92, 134] on button "Save" at bounding box center [91, 129] width 28 height 13
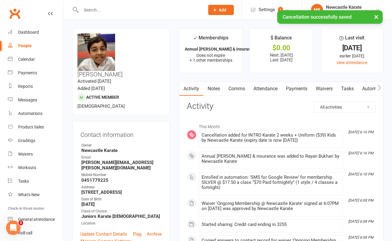
click at [299, 92] on link "Payments" at bounding box center [297, 89] width 30 height 14
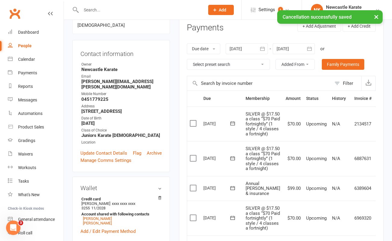
scroll to position [81, 0]
click at [378, 192] on icon at bounding box center [381, 189] width 6 height 6
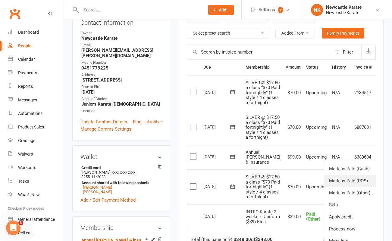
scroll to position [113, 0]
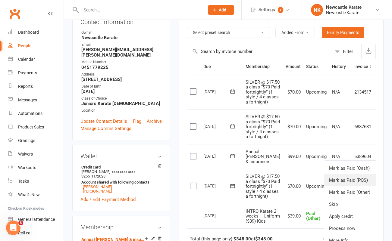
click at [346, 187] on link "Mark as Paid (POS)" at bounding box center [354, 181] width 60 height 12
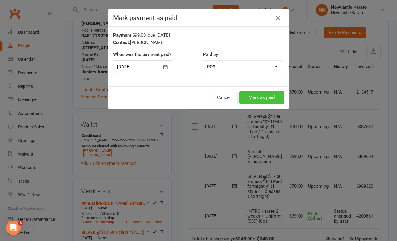
click at [265, 99] on button "Mark as paid" at bounding box center [261, 97] width 45 height 13
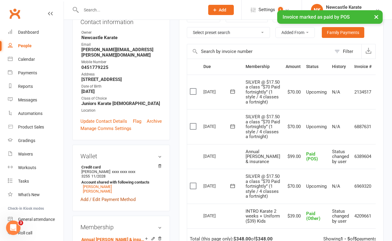
click at [109, 196] on link "Add / Edit Payment Method" at bounding box center [107, 199] width 55 height 7
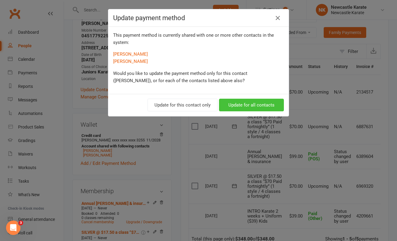
click at [245, 104] on button "Update for all contacts" at bounding box center [251, 105] width 65 height 13
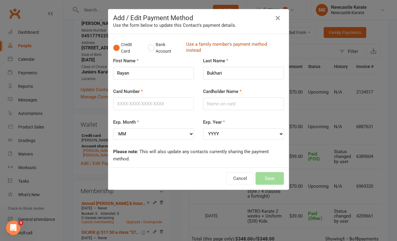
click at [207, 46] on link "Use a family member's payment method instead" at bounding box center [233, 48] width 95 height 14
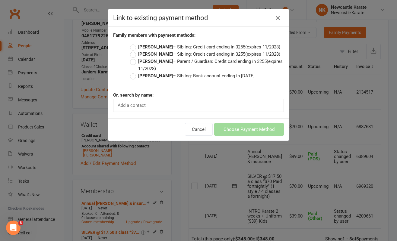
click at [130, 77] on label "[PERSON_NAME] – Sibling: Bank account ending in [DATE]" at bounding box center [192, 75] width 125 height 7
click at [130, 72] on input "[PERSON_NAME] – Sibling: Bank account ending in [DATE]" at bounding box center [132, 72] width 4 height 0
click at [239, 131] on button "Choose Payment Method" at bounding box center [249, 129] width 70 height 13
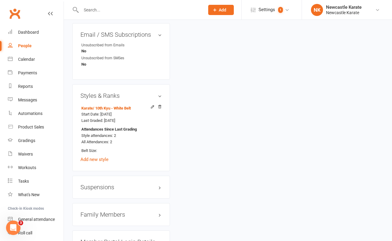
scroll to position [516, 0]
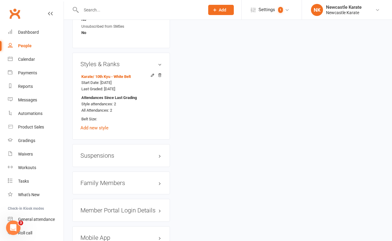
click at [124, 180] on h3 "Family Members" at bounding box center [120, 183] width 81 height 7
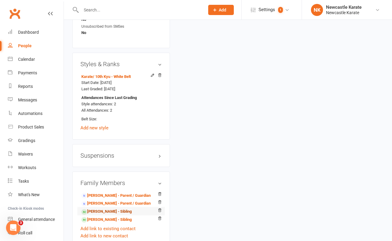
click at [117, 209] on link "[PERSON_NAME] - Sibling" at bounding box center [106, 212] width 50 height 6
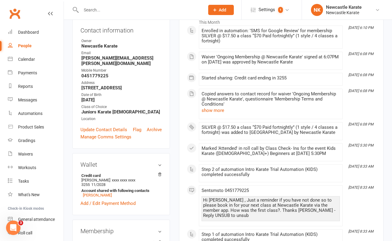
scroll to position [142, 0]
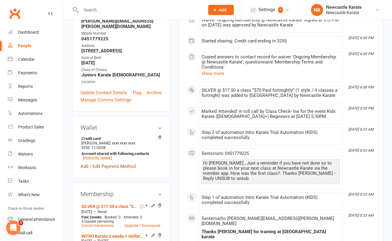
click at [104, 163] on link "Add / Edit Payment Method" at bounding box center [107, 166] width 55 height 7
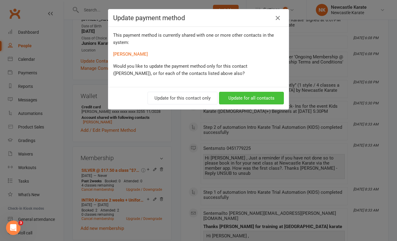
click at [239, 99] on button "Update for all contacts" at bounding box center [251, 98] width 65 height 13
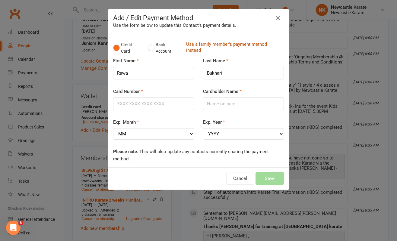
click at [222, 46] on link "Use a family member's payment method instead" at bounding box center [233, 48] width 95 height 14
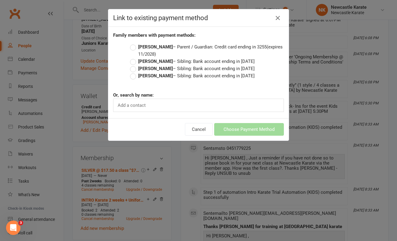
click at [151, 77] on strong "[PERSON_NAME]" at bounding box center [155, 75] width 35 height 5
click at [134, 72] on input "Rameen Bukhari – Sibling: Bank account ending in 1816" at bounding box center [132, 72] width 4 height 0
click at [255, 130] on button "Choose Payment Method" at bounding box center [249, 129] width 70 height 13
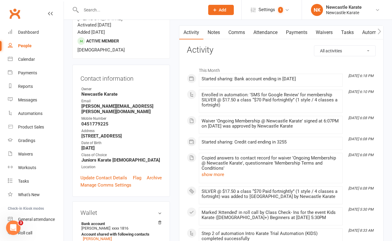
scroll to position [198, 0]
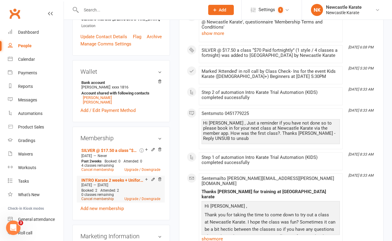
click at [105, 197] on link "Cancel membership" at bounding box center [97, 199] width 33 height 4
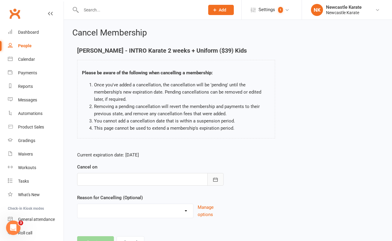
click at [219, 178] on button "button" at bounding box center [215, 179] width 16 height 13
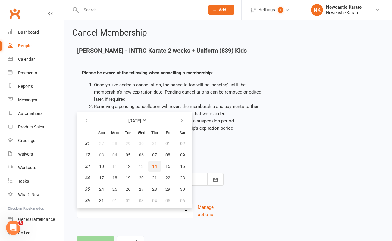
click at [157, 165] on button "14" at bounding box center [154, 166] width 13 height 11
type input "[DATE]"
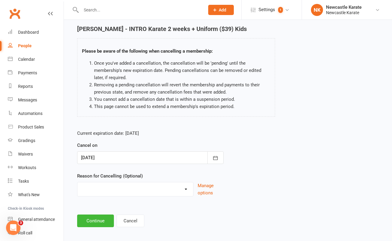
scroll to position [26, 0]
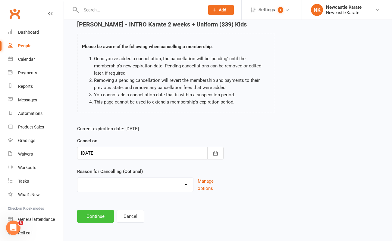
click at [96, 213] on button "Continue" at bounding box center [95, 216] width 37 height 13
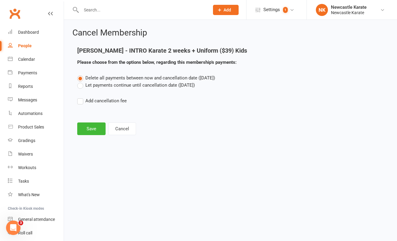
click at [82, 86] on label "Let payments continue until cancellation date ([DATE])" at bounding box center [136, 85] width 118 height 7
click at [81, 82] on input "Let payments continue until cancellation date ([DATE])" at bounding box center [79, 82] width 4 height 0
click at [84, 125] on button "Save" at bounding box center [91, 129] width 28 height 13
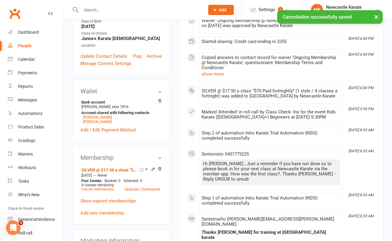
scroll to position [180, 0]
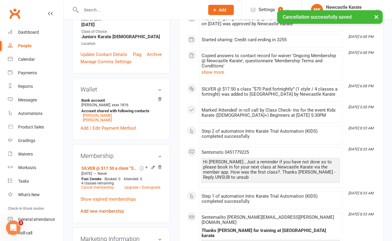
click at [111, 209] on link "Add new membership" at bounding box center [101, 211] width 43 height 5
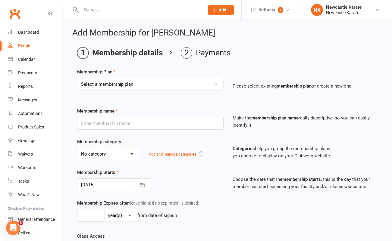
click at [140, 83] on select "Select a membership plan Create new Membership Plan INTRO Karate 2 weeks + Unif…" at bounding box center [150, 84] width 146 height 12
select select "7"
click at [77, 78] on select "Select a membership plan Create new Membership Plan INTRO Karate 2 weeks + Unif…" at bounding box center [150, 84] width 146 height 12
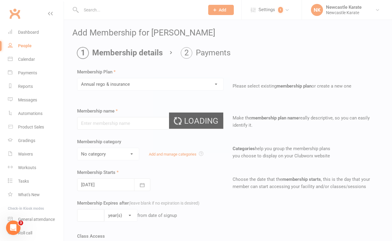
type input "Annual [PERSON_NAME] & insurance"
select select "0"
type input "0"
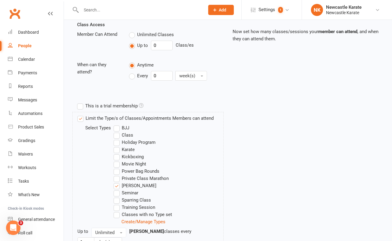
scroll to position [268, 0]
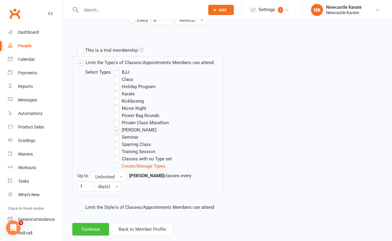
click at [88, 223] on button "Continue" at bounding box center [90, 229] width 37 height 13
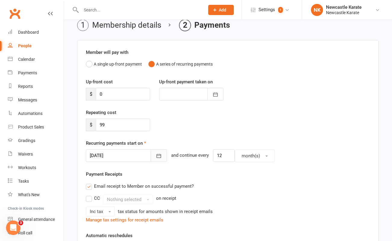
scroll to position [173, 0]
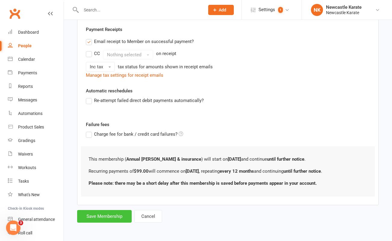
click at [99, 216] on button "Save Membership" at bounding box center [104, 216] width 55 height 13
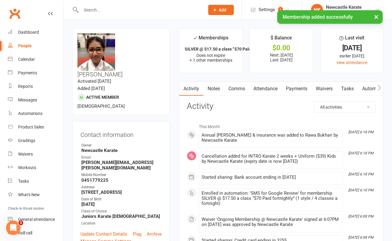
click at [298, 90] on link "Payments" at bounding box center [297, 89] width 30 height 14
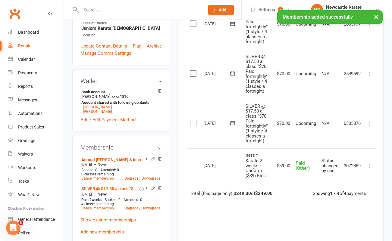
scroll to position [189, 0]
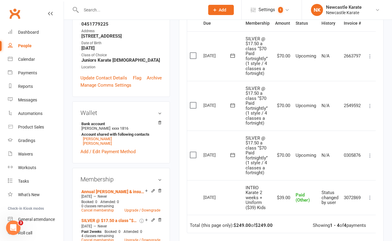
scroll to position [156, 0]
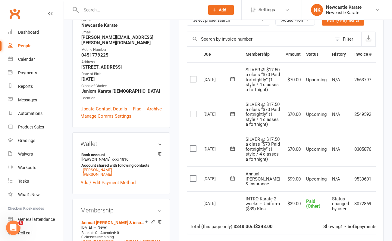
scroll to position [213, 0]
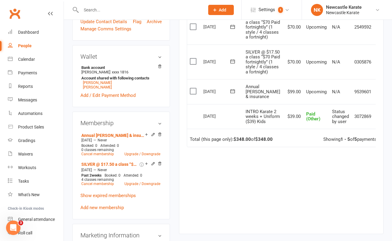
click at [378, 95] on icon at bounding box center [381, 92] width 6 height 6
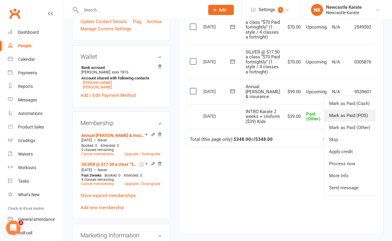
click at [356, 122] on link "Mark as Paid (POS)" at bounding box center [354, 116] width 60 height 12
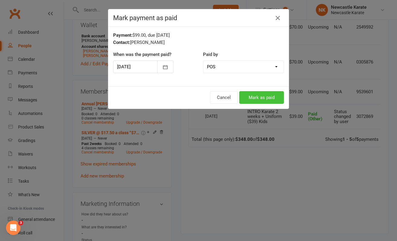
click at [265, 96] on button "Mark as paid" at bounding box center [261, 97] width 45 height 13
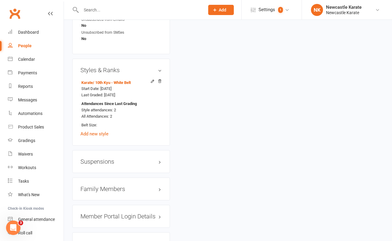
scroll to position [514, 0]
click at [115, 186] on h3 "Family Members" at bounding box center [120, 189] width 81 height 7
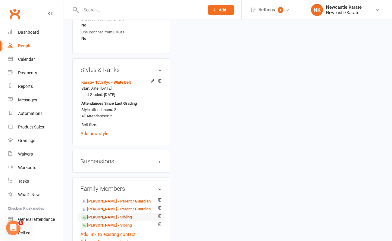
click at [114, 215] on link "[PERSON_NAME] - Sibling" at bounding box center [106, 218] width 50 height 6
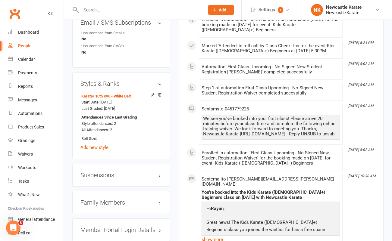
scroll to position [526, 0]
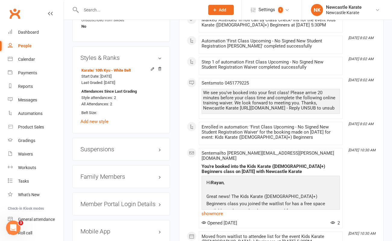
click at [111, 174] on h3 "Family Members" at bounding box center [120, 177] width 81 height 7
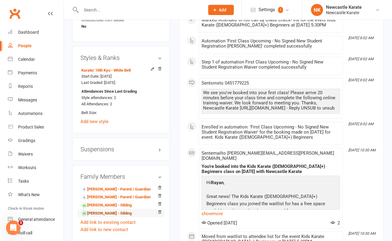
click at [106, 211] on link "[PERSON_NAME] - Sibling" at bounding box center [106, 214] width 50 height 6
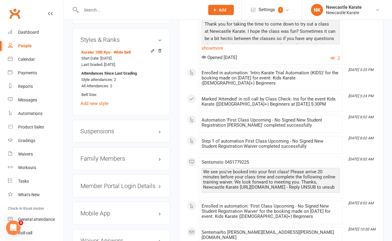
scroll to position [552, 0]
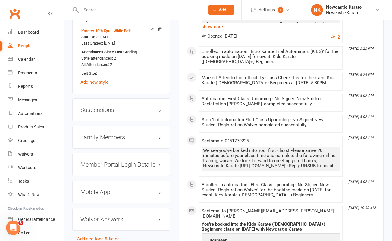
click at [112, 134] on h3 "Family Members" at bounding box center [120, 137] width 81 height 7
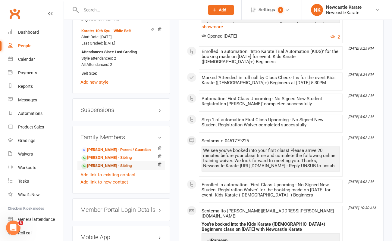
click at [108, 163] on link "[PERSON_NAME] - Sibling" at bounding box center [106, 166] width 50 height 6
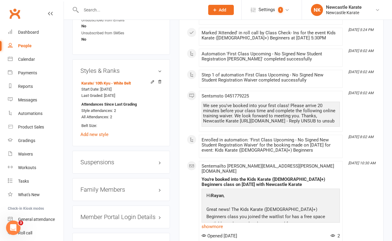
scroll to position [547, 0]
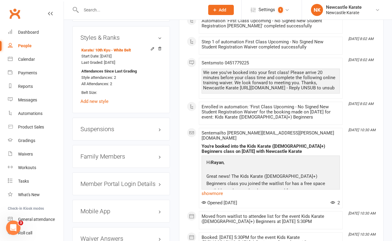
click at [113, 153] on h3 "Family Members" at bounding box center [120, 156] width 81 height 7
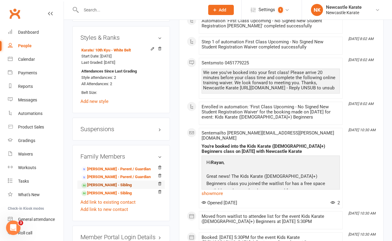
click at [111, 182] on link "[PERSON_NAME] - Sibling" at bounding box center [106, 185] width 50 height 6
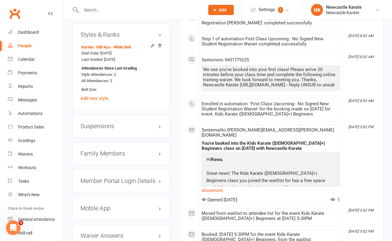
scroll to position [550, 0]
click at [113, 150] on h3 "Family Members" at bounding box center [120, 153] width 81 height 7
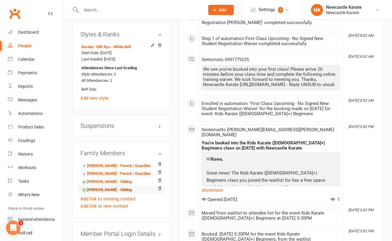
click at [111, 187] on link "[PERSON_NAME] - Sibling" at bounding box center [106, 190] width 50 height 6
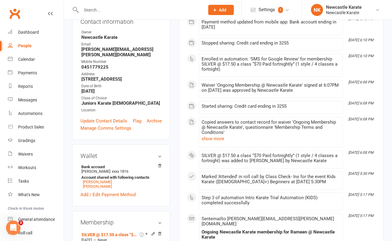
scroll to position [209, 0]
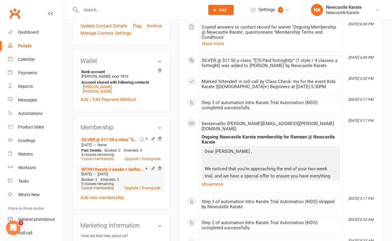
click at [100, 186] on link "Cancel membership" at bounding box center [97, 188] width 33 height 4
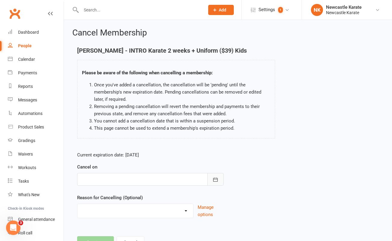
click at [214, 175] on button "button" at bounding box center [215, 179] width 16 height 13
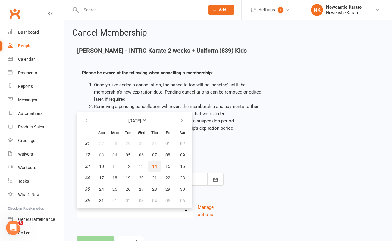
click at [157, 166] on button "14" at bounding box center [154, 166] width 13 height 11
type input "[DATE]"
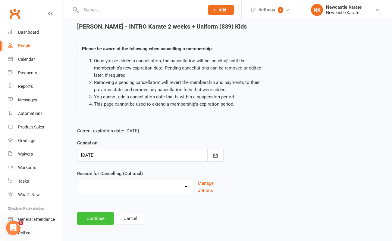
scroll to position [26, 0]
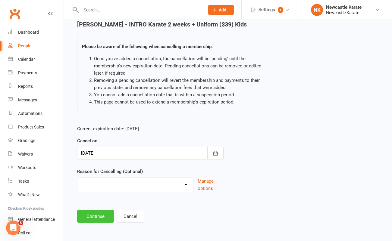
click at [109, 217] on button "Continue" at bounding box center [95, 216] width 37 height 13
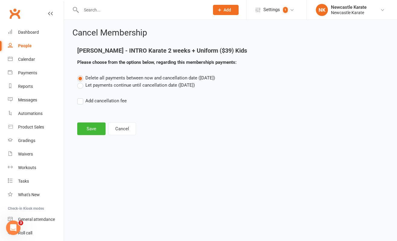
click at [102, 86] on label "Let payments continue until cancellation date (Aug 14, 2025)" at bounding box center [136, 85] width 118 height 7
click at [81, 82] on input "Let payments continue until cancellation date (Aug 14, 2025)" at bounding box center [79, 82] width 4 height 0
click at [96, 132] on button "Save" at bounding box center [91, 129] width 28 height 13
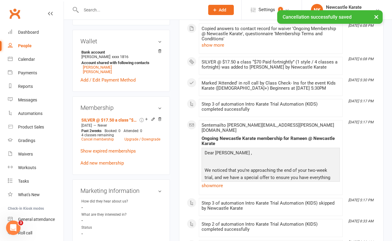
scroll to position [230, 0]
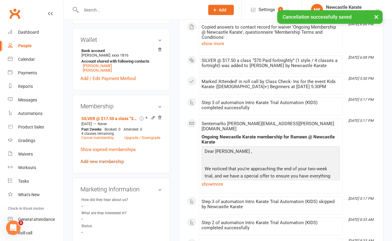
click at [112, 159] on link "Add new membership" at bounding box center [101, 161] width 43 height 5
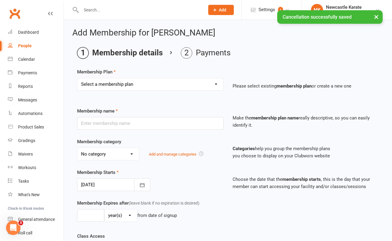
click at [132, 82] on select "Select a membership plan Create new Membership Plan INTRO Karate 2 weeks + Unif…" at bounding box center [150, 84] width 146 height 12
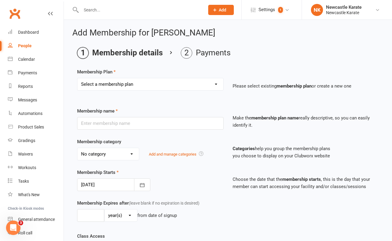
select select "7"
click at [77, 78] on select "Select a membership plan Create new Membership Plan INTRO Karate 2 weeks + Unif…" at bounding box center [150, 84] width 146 height 12
type input "Annual [PERSON_NAME] & insurance"
select select "0"
type input "0"
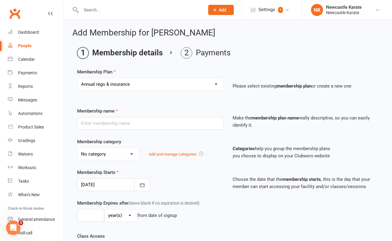
type input "0"
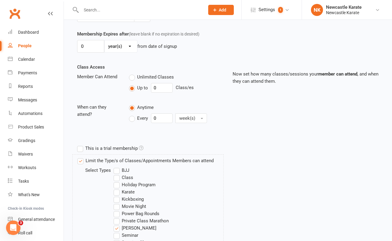
scroll to position [270, 0]
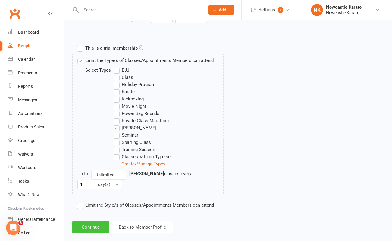
click at [94, 221] on button "Continue" at bounding box center [90, 227] width 37 height 13
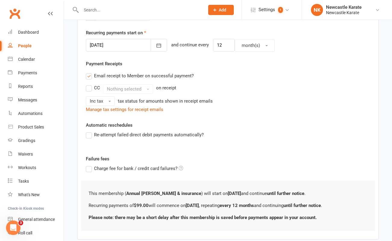
scroll to position [173, 0]
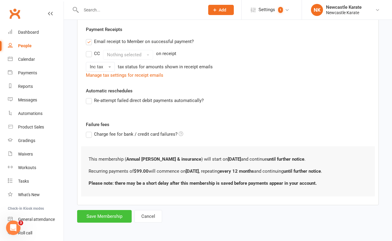
click at [103, 217] on button "Save Membership" at bounding box center [104, 216] width 55 height 13
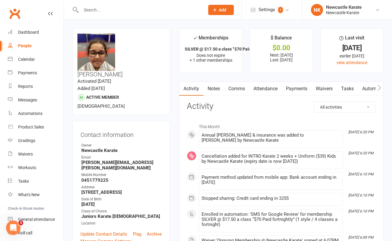
click at [294, 89] on link "Payments" at bounding box center [297, 89] width 30 height 14
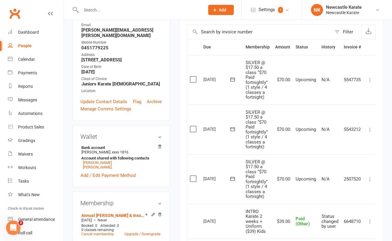
scroll to position [133, 0]
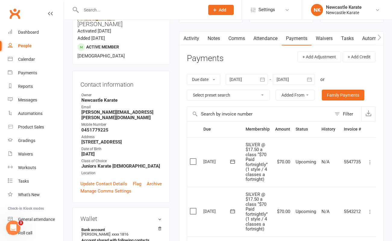
scroll to position [252, 0]
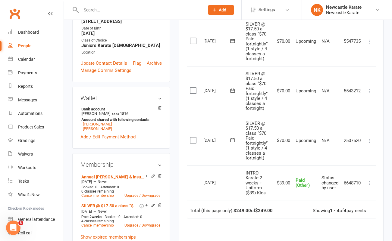
scroll to position [172, 0]
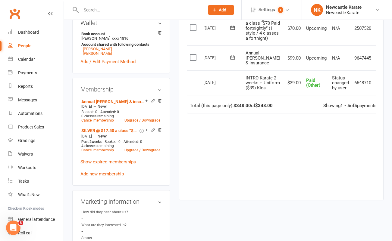
scroll to position [257, 0]
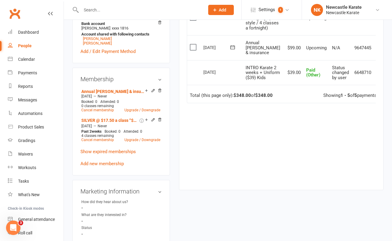
click at [378, 51] on icon at bounding box center [381, 48] width 6 height 6
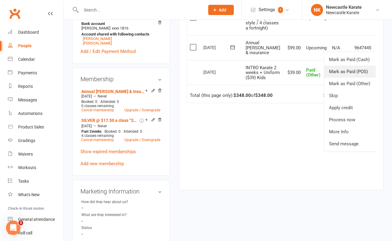
click at [357, 78] on link "Mark as Paid (POS)" at bounding box center [354, 72] width 60 height 12
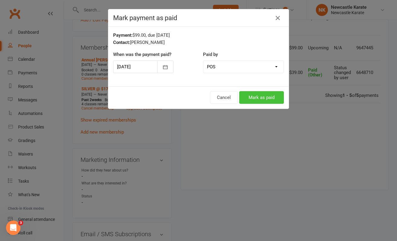
click at [264, 97] on button "Mark as paid" at bounding box center [261, 97] width 45 height 13
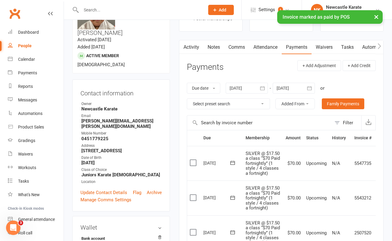
scroll to position [0, 0]
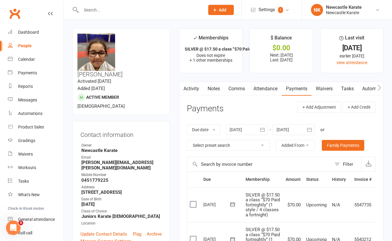
drag, startPoint x: 163, startPoint y: 37, endPoint x: 144, endPoint y: 38, distance: 19.1
click at [144, 38] on h3 "[PERSON_NAME]" at bounding box center [120, 55] width 87 height 44
copy h3 "Bukhari"
click at [24, 59] on div "Calendar" at bounding box center [26, 59] width 17 height 5
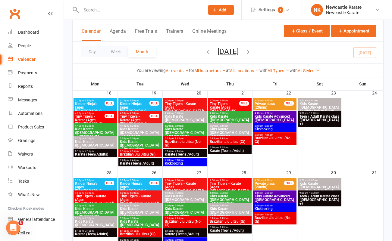
scroll to position [286, 0]
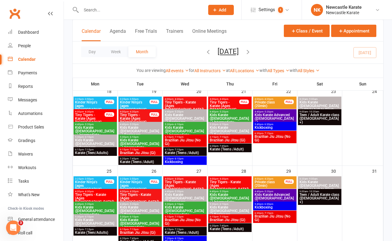
click at [96, 222] on span "Kids Karate ([DEMOGRAPHIC_DATA]+) Beginners" at bounding box center [95, 224] width 41 height 11
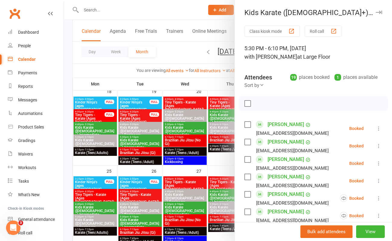
scroll to position [338, 0]
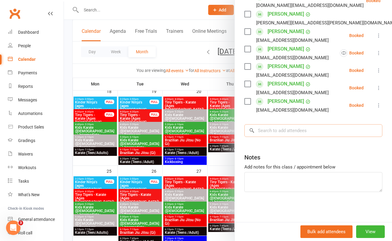
click at [251, 125] on input "search" at bounding box center [314, 131] width 138 height 13
paste input "Bukhari"
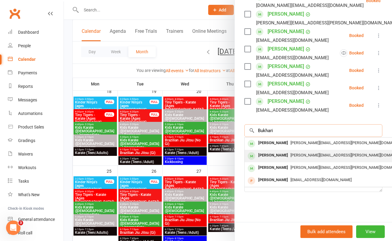
type input "Bukhari"
click at [276, 156] on div "[PERSON_NAME]" at bounding box center [273, 155] width 35 height 9
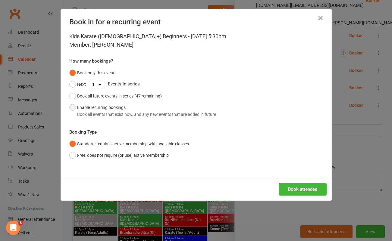
click at [77, 109] on button "Enable recurring bookings Book all events that exist now, and any new events th…" at bounding box center [142, 111] width 147 height 18
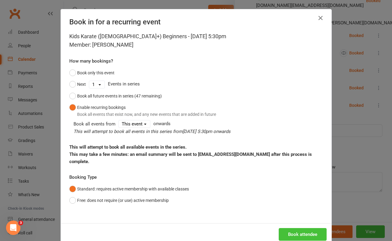
click at [298, 229] on button "Book attendee" at bounding box center [303, 235] width 48 height 13
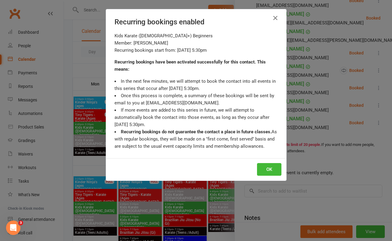
scroll to position [355, 0]
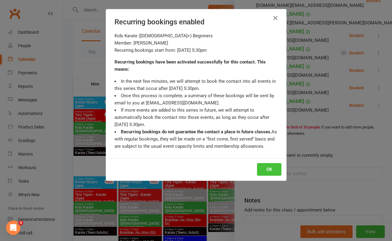
click at [265, 167] on button "OK" at bounding box center [269, 169] width 24 height 13
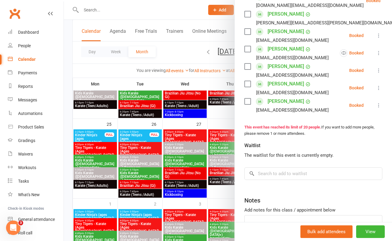
scroll to position [316, 0]
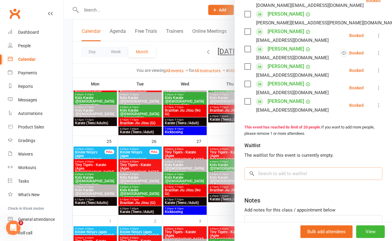
click at [262, 172] on input "search" at bounding box center [314, 174] width 138 height 13
paste input "Bukhari"
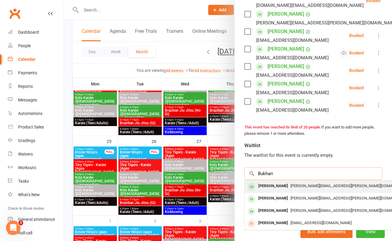
type input "Bukhari"
click at [272, 189] on div "[PERSON_NAME]" at bounding box center [273, 186] width 35 height 9
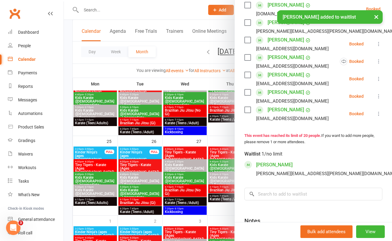
scroll to position [364, 0]
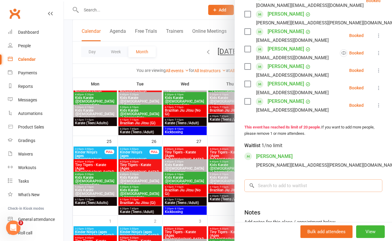
click at [258, 185] on input "search" at bounding box center [314, 186] width 138 height 13
paste input "Bukhari"
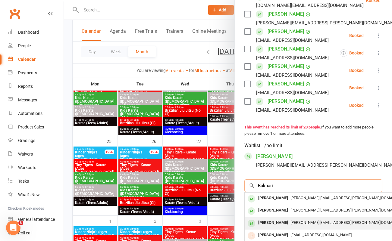
type input "Bukhari"
click at [278, 222] on div "[PERSON_NAME]" at bounding box center [273, 223] width 35 height 9
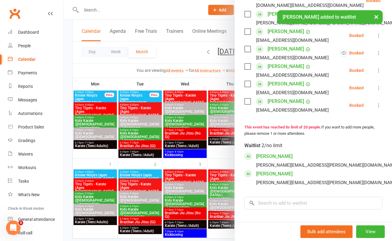
scroll to position [373, 0]
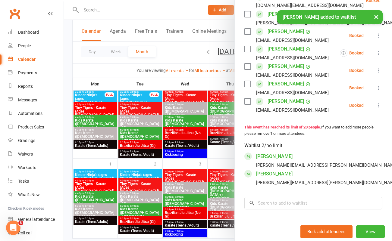
click at [219, 156] on div at bounding box center [228, 120] width 328 height 241
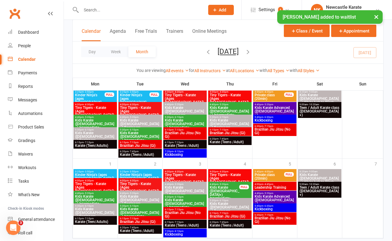
click at [231, 121] on span "Kids Karate ([DEMOGRAPHIC_DATA]+) Beginners" at bounding box center [230, 124] width 41 height 11
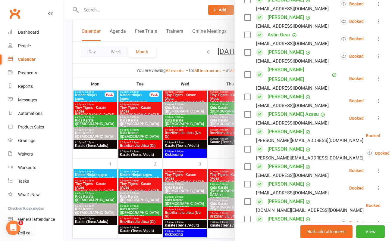
scroll to position [286, 0]
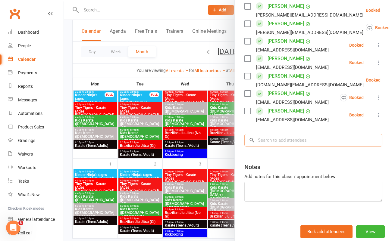
click at [260, 134] on input "search" at bounding box center [314, 140] width 138 height 13
click at [223, 154] on div at bounding box center [228, 120] width 328 height 241
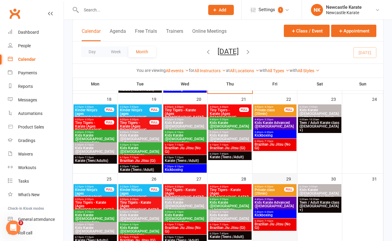
scroll to position [268, 0]
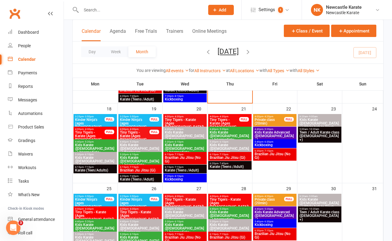
click at [235, 144] on span "Kids Karate ([DEMOGRAPHIC_DATA]+) Beginners" at bounding box center [230, 149] width 41 height 11
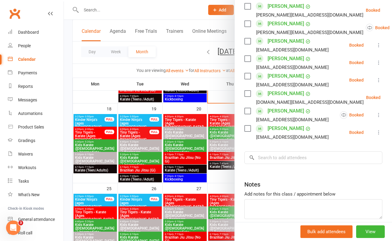
scroll to position [303, 0]
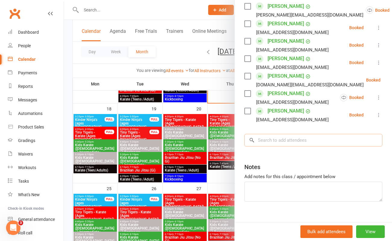
click at [266, 134] on input "search" at bounding box center [314, 140] width 138 height 13
paste input "Bukhari"
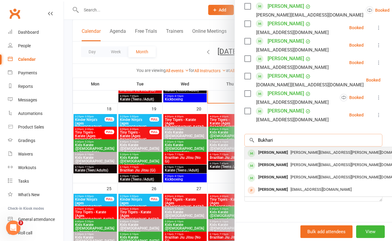
type input "Bukhari"
click at [278, 149] on div "[PERSON_NAME]" at bounding box center [273, 153] width 35 height 9
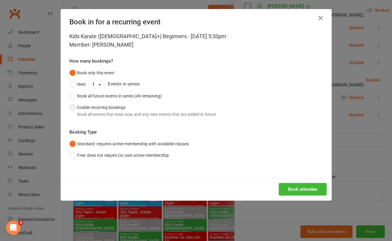
click at [111, 103] on button "Enable recurring bookings Book all events that exist now, and any new events th…" at bounding box center [142, 111] width 147 height 18
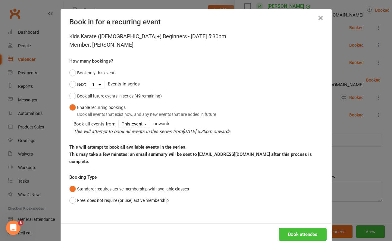
click at [313, 230] on button "Book attendee" at bounding box center [303, 235] width 48 height 13
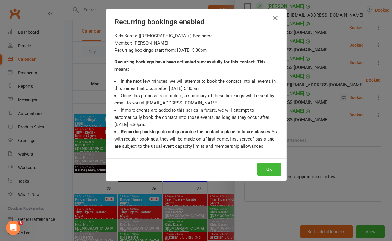
scroll to position [320, 0]
click at [267, 171] on button "OK" at bounding box center [269, 169] width 24 height 13
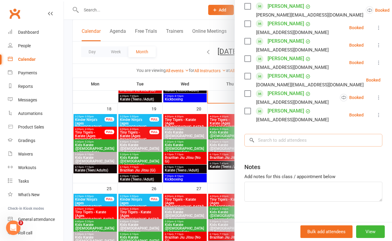
click at [271, 134] on input "search" at bounding box center [314, 140] width 138 height 13
paste input "Bukhari"
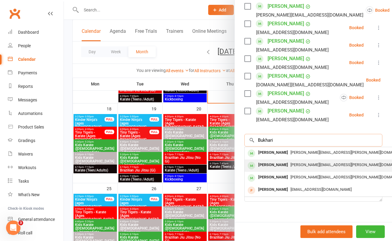
type input "Bukhari"
click at [283, 161] on div "[PERSON_NAME]" at bounding box center [273, 165] width 35 height 9
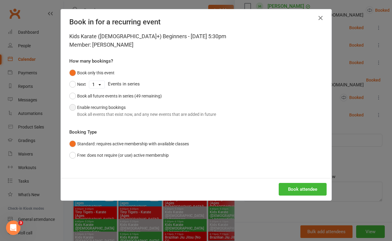
click at [106, 108] on button "Enable recurring bookings Book all events that exist now, and any new events th…" at bounding box center [142, 111] width 147 height 18
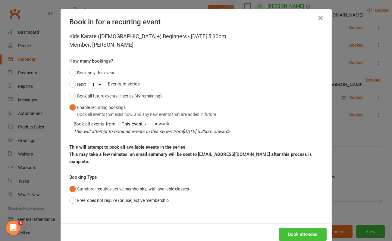
click at [310, 229] on button "Book attendee" at bounding box center [303, 235] width 48 height 13
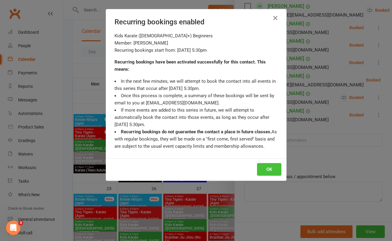
scroll to position [338, 0]
click at [268, 170] on button "OK" at bounding box center [269, 169] width 24 height 13
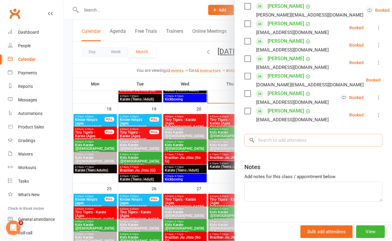
click at [274, 134] on input "search" at bounding box center [314, 140] width 138 height 13
paste input "Bukhari"
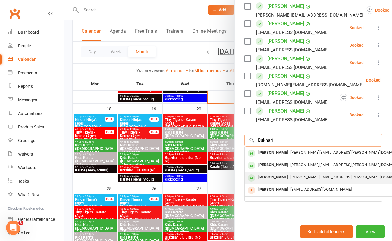
type input "Bukhari"
click at [291, 175] on span "[PERSON_NAME][EMAIL_ADDRESS][PERSON_NAME][DOMAIN_NAME]" at bounding box center [350, 177] width 119 height 5
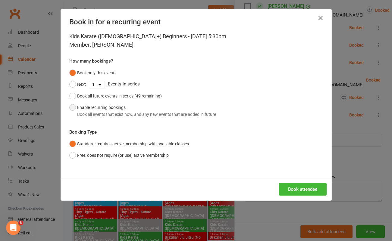
click at [78, 107] on button "Enable recurring bookings Book all events that exist now, and any new events th…" at bounding box center [142, 111] width 147 height 18
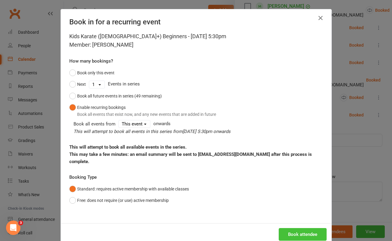
click at [295, 229] on button "Book attendee" at bounding box center [303, 235] width 48 height 13
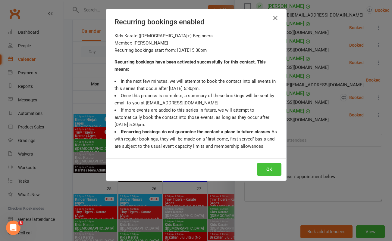
scroll to position [355, 0]
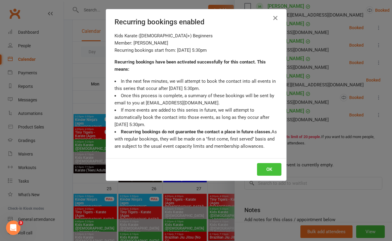
click at [266, 172] on button "OK" at bounding box center [269, 169] width 24 height 13
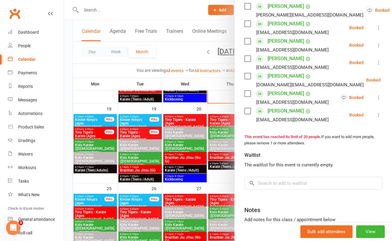
click at [104, 70] on div at bounding box center [228, 120] width 328 height 241
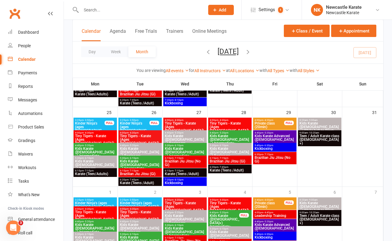
scroll to position [345, 0]
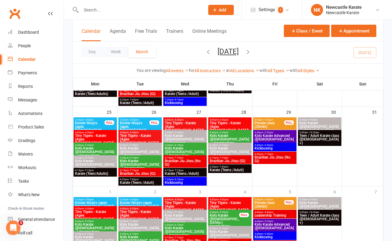
click at [95, 160] on span "Kids Karate ([DEMOGRAPHIC_DATA]+) Beginners" at bounding box center [95, 164] width 41 height 11
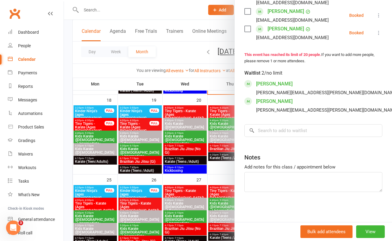
scroll to position [274, 0]
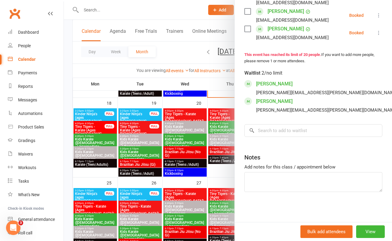
click at [96, 152] on div at bounding box center [228, 120] width 328 height 241
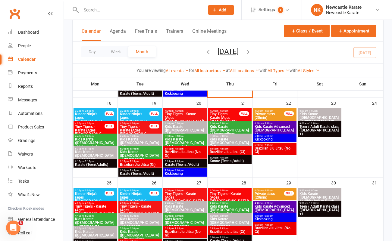
click at [96, 152] on span "Kids Karate ([DEMOGRAPHIC_DATA]+) Beginners" at bounding box center [95, 155] width 41 height 11
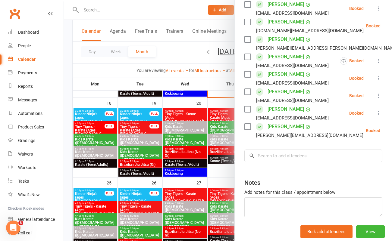
scroll to position [320, 0]
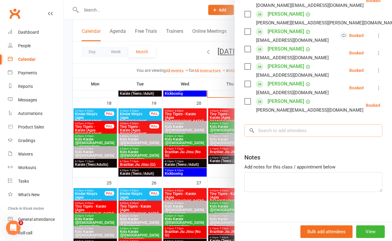
click at [270, 129] on input "search" at bounding box center [314, 131] width 138 height 13
paste input "Bukhari"
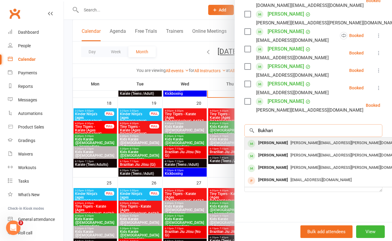
type input "Bukhari"
click at [274, 144] on div "[PERSON_NAME]" at bounding box center [273, 143] width 35 height 9
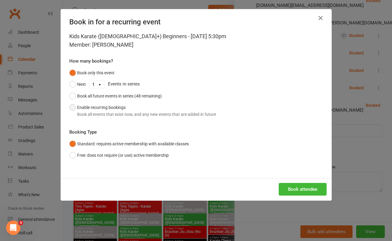
click at [73, 107] on button "Enable recurring bookings Book all events that exist now, and any new events th…" at bounding box center [142, 111] width 147 height 18
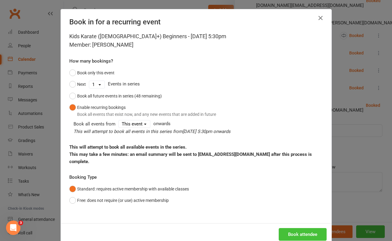
click at [301, 229] on button "Book attendee" at bounding box center [303, 235] width 48 height 13
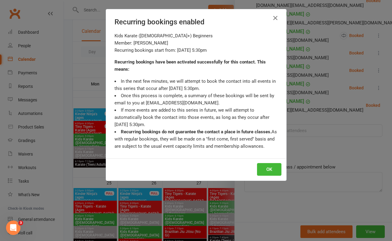
scroll to position [338, 0]
click at [269, 169] on button "OK" at bounding box center [269, 169] width 24 height 13
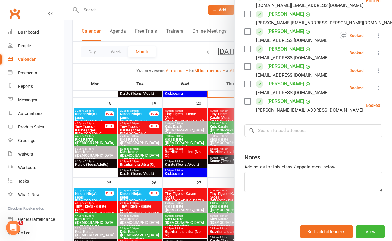
click at [94, 150] on div at bounding box center [228, 120] width 328 height 241
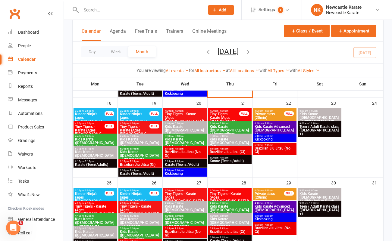
click at [93, 151] on span "Kids Karate ([DEMOGRAPHIC_DATA]+) Beginners" at bounding box center [95, 155] width 41 height 11
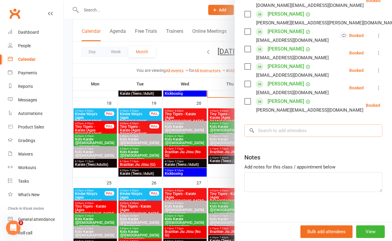
click at [270, 134] on input "search" at bounding box center [314, 131] width 138 height 13
paste input "Bukhari"
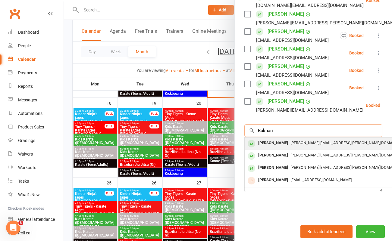
type input "Bukhari"
click at [268, 145] on div "[PERSON_NAME]" at bounding box center [273, 143] width 35 height 9
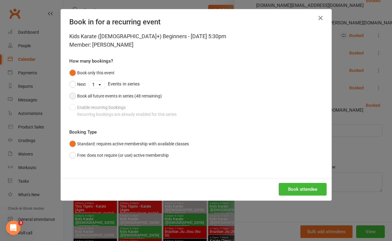
click at [80, 96] on div "Book all future events in series (48 remaining)" at bounding box center [119, 96] width 85 height 7
click at [303, 187] on button "Book attendee" at bounding box center [303, 189] width 48 height 13
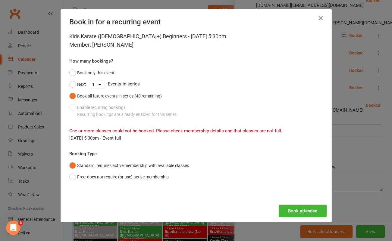
click at [317, 16] on icon "button" at bounding box center [320, 17] width 7 height 7
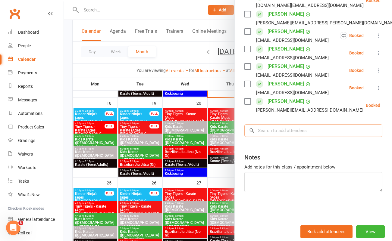
click at [269, 135] on input "search" at bounding box center [314, 131] width 138 height 13
paste input "Bukhari"
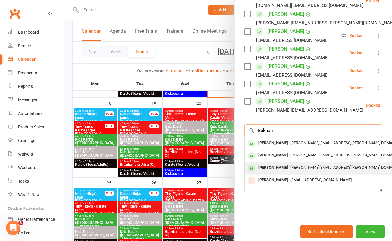
type input "Bukhari"
click at [276, 166] on div "[PERSON_NAME]" at bounding box center [273, 168] width 35 height 9
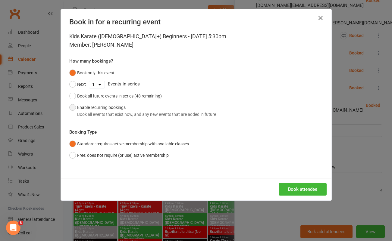
click at [74, 105] on button "Enable recurring bookings Book all events that exist now, and any new events th…" at bounding box center [142, 111] width 147 height 18
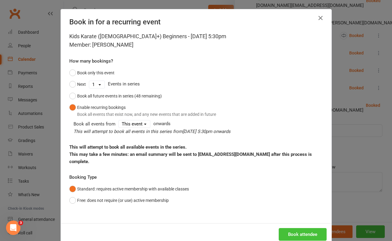
click at [302, 229] on button "Book attendee" at bounding box center [303, 235] width 48 height 13
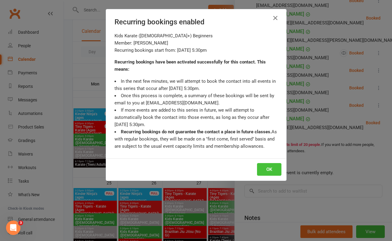
scroll to position [355, 0]
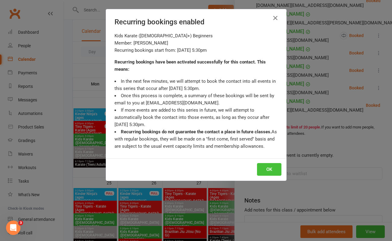
click at [271, 168] on button "OK" at bounding box center [269, 169] width 24 height 13
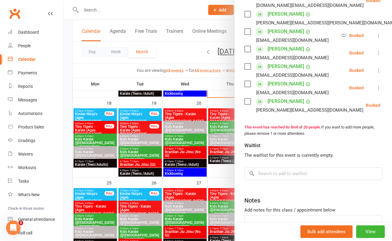
click at [110, 73] on div at bounding box center [228, 120] width 328 height 241
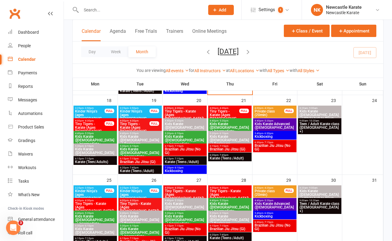
scroll to position [276, 0]
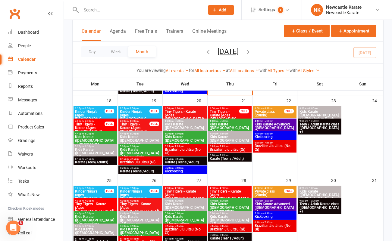
click at [106, 150] on span "Kids Karate ([DEMOGRAPHIC_DATA]+) Beginners" at bounding box center [95, 153] width 41 height 11
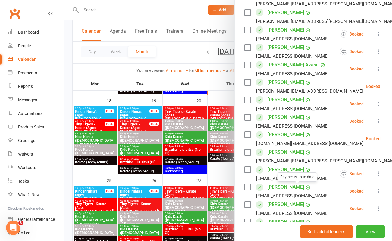
scroll to position [399, 0]
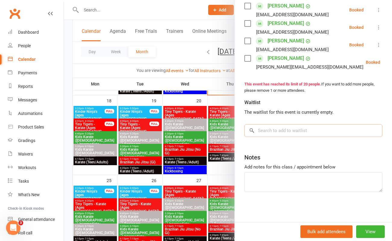
click at [276, 131] on input "search" at bounding box center [314, 131] width 138 height 13
paste input "Bukhari"
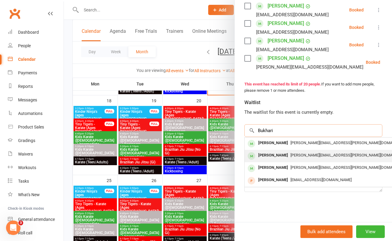
type input "Bukhari"
click at [273, 155] on div "[PERSON_NAME]" at bounding box center [273, 155] width 35 height 9
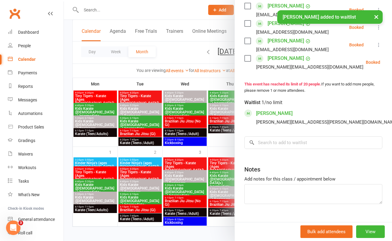
scroll to position [388, 0]
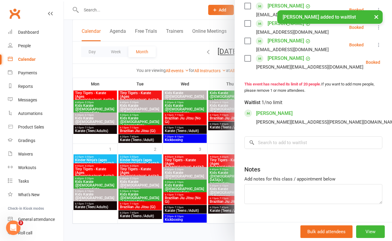
click at [103, 117] on div at bounding box center [228, 120] width 328 height 241
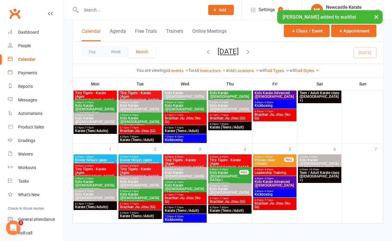
click at [97, 119] on span "Kids Karate ([DEMOGRAPHIC_DATA]+) Beginners" at bounding box center [95, 122] width 41 height 11
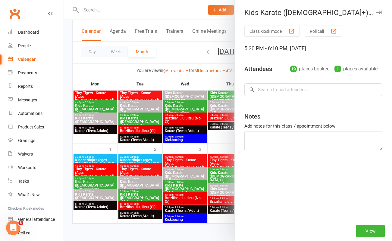
click at [101, 122] on div at bounding box center [228, 120] width 328 height 241
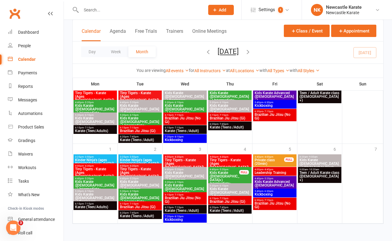
click at [99, 120] on span "Kids Karate ([DEMOGRAPHIC_DATA]+) Beginners" at bounding box center [95, 122] width 41 height 11
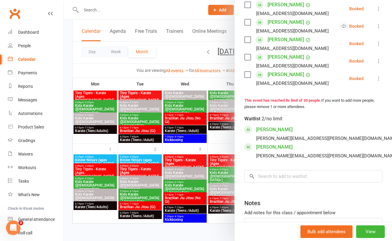
scroll to position [429, 0]
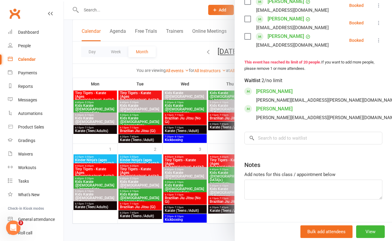
click at [90, 140] on div at bounding box center [228, 120] width 328 height 241
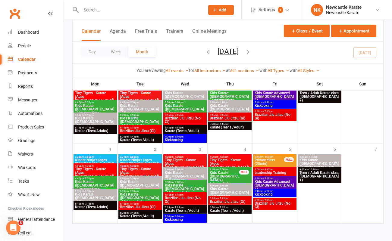
click at [84, 194] on span "Kids Karate ([DEMOGRAPHIC_DATA]+) Beginners" at bounding box center [95, 198] width 41 height 11
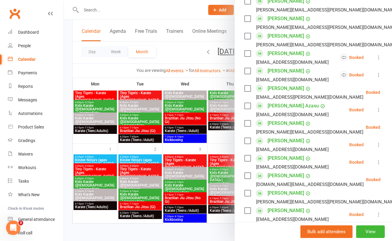
scroll to position [186, 0]
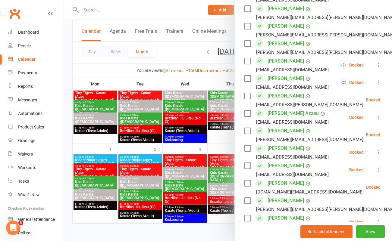
click at [114, 72] on div at bounding box center [228, 120] width 328 height 241
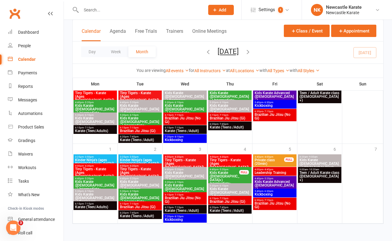
click at [251, 52] on icon "button" at bounding box center [248, 52] width 7 height 7
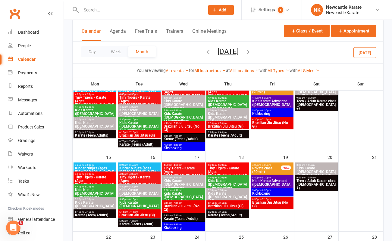
scroll to position [149, 0]
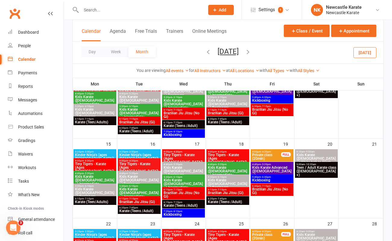
click at [99, 188] on span "Kids Karate ([DEMOGRAPHIC_DATA]+) Beginners" at bounding box center [95, 193] width 40 height 11
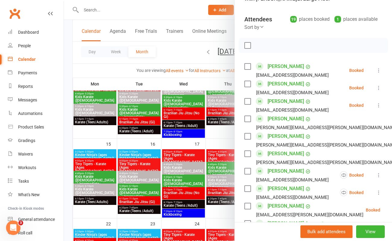
scroll to position [109, 0]
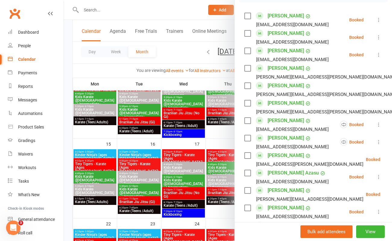
click at [115, 69] on div at bounding box center [228, 120] width 328 height 241
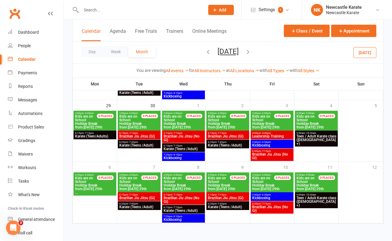
scroll to position [276, 0]
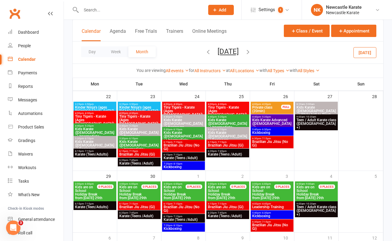
click at [107, 143] on span "Kids Karate ([DEMOGRAPHIC_DATA]+) Beginners" at bounding box center [95, 145] width 40 height 11
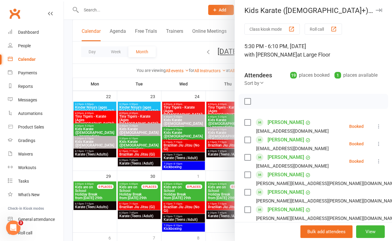
scroll to position [2, 0]
click at [113, 74] on div at bounding box center [228, 120] width 328 height 241
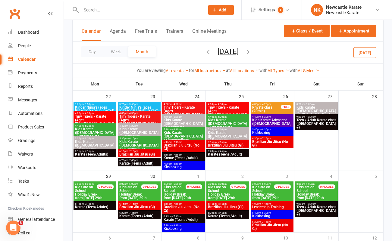
click at [251, 54] on icon "button" at bounding box center [248, 52] width 7 height 7
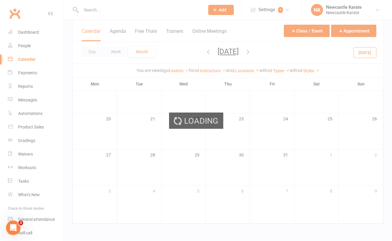
scroll to position [123, 0]
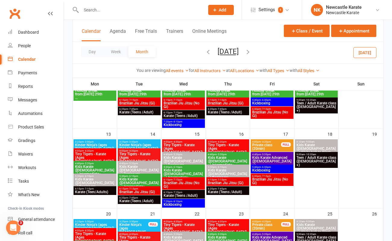
click at [263, 54] on div "Day Week Month [DATE] [DATE] Sun Mon Tue Wed Thu Fri Sat 27 28 29 30 31 01 02 0…" at bounding box center [228, 53] width 311 height 22
click at [251, 52] on icon "button" at bounding box center [248, 52] width 7 height 7
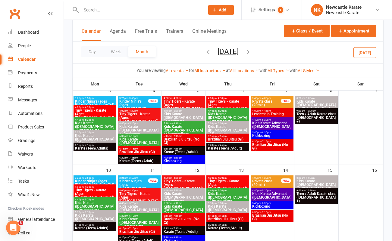
click at [245, 52] on span "[DATE] [DATE] Sun Mon Tue Wed Thu Fri Sat 27 28 29 30 31 01 02 03 04 05 06 07 0…" at bounding box center [228, 52] width 33 height 11
click at [99, 139] on span "Kids Karate ([DEMOGRAPHIC_DATA]+) Beginners" at bounding box center [95, 139] width 40 height 11
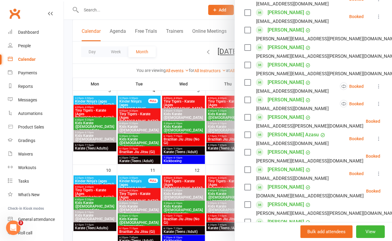
scroll to position [150, 0]
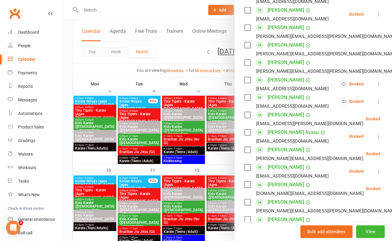
click at [167, 45] on div at bounding box center [228, 120] width 328 height 241
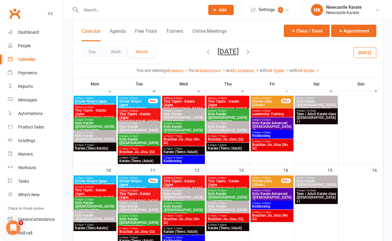
click at [232, 205] on span "Kids Karate ([DEMOGRAPHIC_DATA]+) Beginners" at bounding box center [228, 210] width 40 height 11
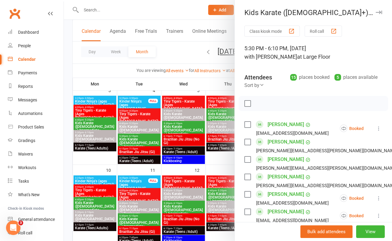
click at [170, 56] on div at bounding box center [228, 120] width 328 height 241
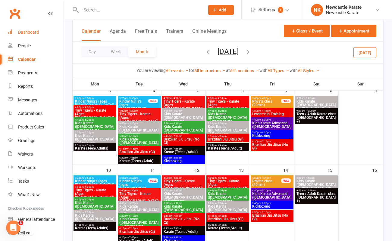
click at [30, 31] on div "Dashboard" at bounding box center [28, 32] width 21 height 5
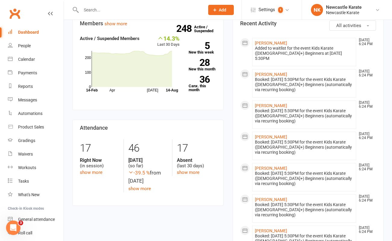
scroll to position [128, 0]
click at [269, 42] on link "[PERSON_NAME]" at bounding box center [271, 43] width 32 height 5
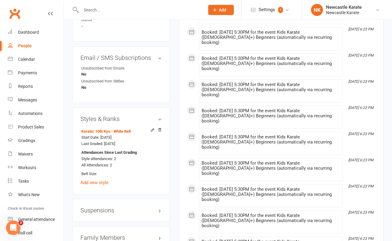
scroll to position [511, 0]
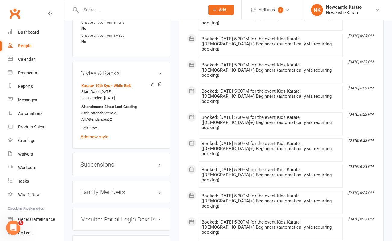
click at [108, 189] on h3 "Family Members" at bounding box center [120, 192] width 81 height 7
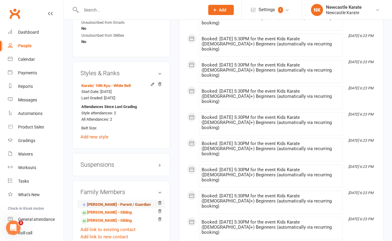
click at [102, 202] on link "[PERSON_NAME] - Parent / Guardian" at bounding box center [115, 205] width 69 height 6
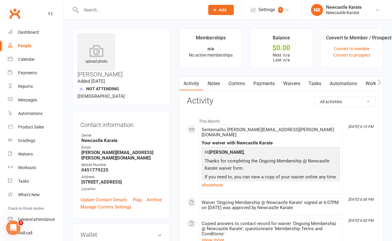
click at [243, 82] on link "Comms" at bounding box center [236, 84] width 25 height 14
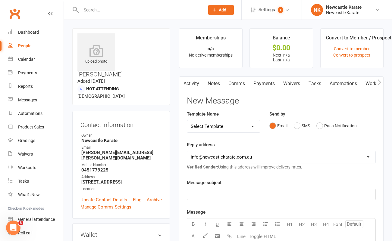
click at [234, 128] on select "Select Template [SMS] SMS 2 for 1 $39 [Email] An Enquiry - Juniors [Email] An E…" at bounding box center [223, 127] width 73 height 12
select select "61"
click at [187, 121] on select "Select Template [SMS] SMS 2 for 1 $39 [Email] An Enquiry - Juniors [Email] An E…" at bounding box center [223, 127] width 73 height 12
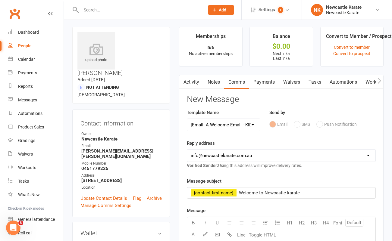
scroll to position [2, 0]
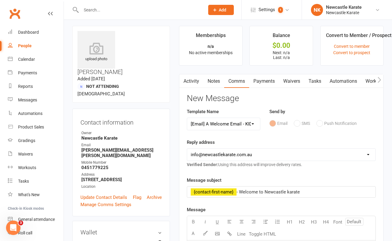
click at [240, 193] on span "- Welcome to Newcastle karate" at bounding box center [268, 192] width 63 height 5
drag, startPoint x: 240, startPoint y: 193, endPoint x: 179, endPoint y: 190, distance: 61.6
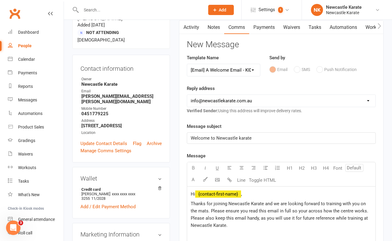
scroll to position [66, 0]
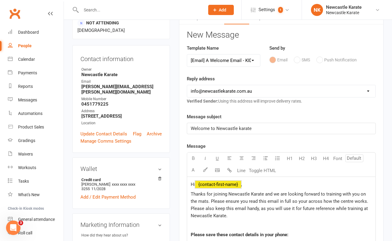
drag, startPoint x: 251, startPoint y: 186, endPoint x: 207, endPoint y: 183, distance: 44.1
click at [207, 183] on p "Hi ﻿ {contact-first-name} ," at bounding box center [281, 184] width 181 height 7
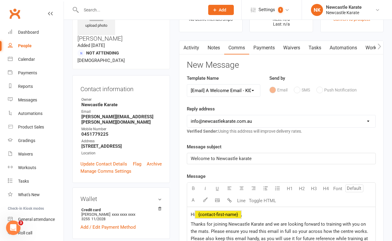
scroll to position [37, 0]
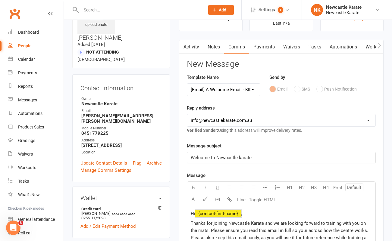
click at [268, 213] on p "Hi ﻿ {contact-first-name} ," at bounding box center [281, 213] width 181 height 7
click at [229, 223] on span "Thanks for joining Newcastle Karate and we are looking forward to training with…" at bounding box center [281, 234] width 180 height 27
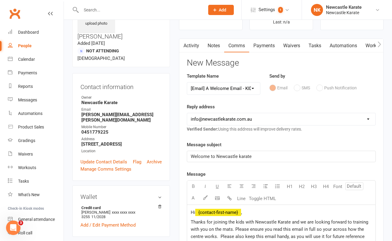
scroll to position [39, 0]
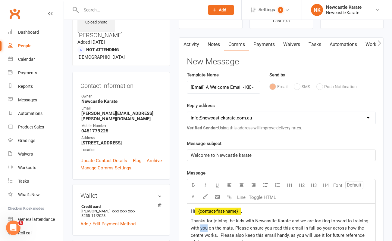
drag, startPoint x: 207, startPoint y: 228, endPoint x: 200, endPoint y: 229, distance: 7.0
click at [200, 229] on span "Thanks for joining the kids with Newcastle Karate and we are looking forward to…" at bounding box center [280, 232] width 179 height 27
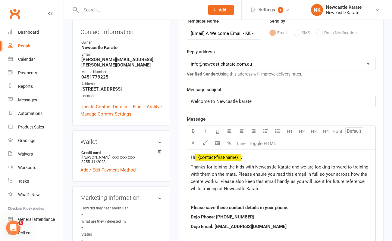
scroll to position [95, 0]
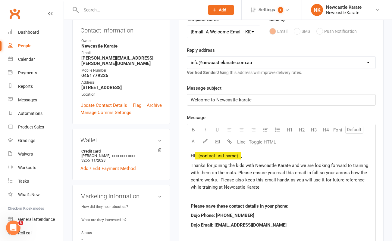
click at [269, 188] on p "Thanks for joining the kids with Newcastle Karate and we are looking forward to…" at bounding box center [281, 176] width 181 height 29
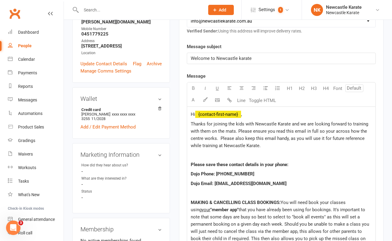
scroll to position [137, 0]
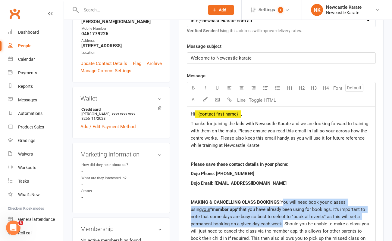
drag, startPoint x: 261, startPoint y: 224, endPoint x: 285, endPoint y: 204, distance: 31.2
click at [285, 204] on p "MAKING & CANCELLING CLASS BOOKINGS: You will need book your classes using your …" at bounding box center [281, 239] width 181 height 80
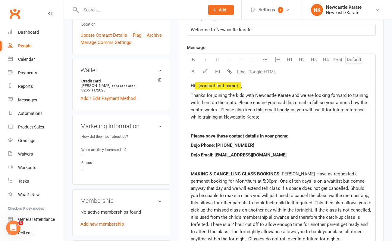
scroll to position [201, 0]
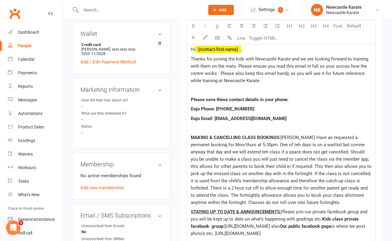
click at [324, 144] on span "[PERSON_NAME] Have as requested a permanet booking for Mon/thurs at 5:30pm. One…" at bounding box center [282, 170] width 182 height 71
click at [224, 151] on span "[PERSON_NAME] Have as requested a permanet booking for Mon/thurs at 5:30pm. One…" at bounding box center [282, 170] width 182 height 71
click at [260, 145] on span "[PERSON_NAME] Have as requested a permanet booking for Mon/thurs at 5:30pm. One…" at bounding box center [282, 170] width 182 height 71
click at [285, 137] on span "[PERSON_NAME] Have as requested a permanet booking for Mon/thurs at 5:30pm. One…" at bounding box center [282, 170] width 182 height 71
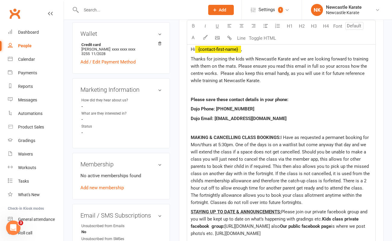
click at [289, 136] on span "I Have as requested a permanet booking for Mon/thurs at 5:30pm. One of the days…" at bounding box center [281, 170] width 180 height 71
click at [301, 137] on span "I Hhve as requested a permanet booking for Mon/thurs at 5:30pm. One of the days…" at bounding box center [281, 170] width 180 height 71
click at [289, 138] on span "I Hhve as you requested a permanet booking for Mon/thurs at 5:30pm. One of the …" at bounding box center [281, 170] width 181 height 71
click at [351, 137] on span "I have as you requested a permanet booking for Mon/thurs at 5:30pm. One of the …" at bounding box center [281, 170] width 180 height 71
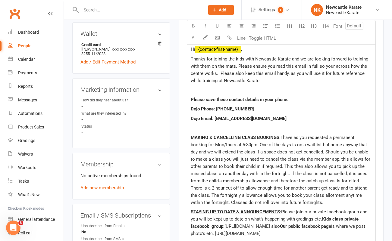
click at [334, 135] on span "I have as you requested a permanent booking for Mon/thurs at 5:30pm. One of the…" at bounding box center [281, 170] width 181 height 71
click at [206, 145] on span "I have as you requested a set permanent booking for Mon/thurs at 5:30pm. One of…" at bounding box center [281, 170] width 181 height 71
click at [285, 144] on span "I have as you requested a set permanent bookings for Mon/thurs at 5:30pm. One o…" at bounding box center [281, 170] width 181 height 71
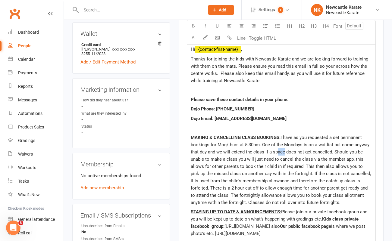
drag, startPoint x: 284, startPoint y: 152, endPoint x: 278, endPoint y: 153, distance: 5.8
click at [278, 153] on span "I have as you requested a set permanent bookings for Mon/thurs at 5:30pm. One o…" at bounding box center [281, 170] width 181 height 71
click at [331, 150] on span "I have as you requested a set permanent bookings for Mon/thurs at 5:30pm. One o…" at bounding box center [281, 170] width 181 height 71
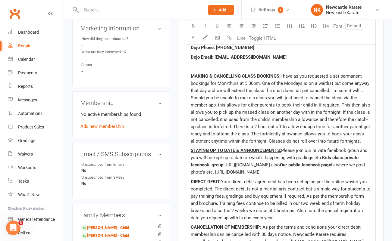
scroll to position [264, 0]
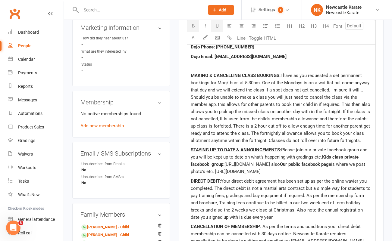
click at [282, 150] on span "Please join our private facebook group and you will be kept up to date on what’…" at bounding box center [280, 153] width 178 height 13
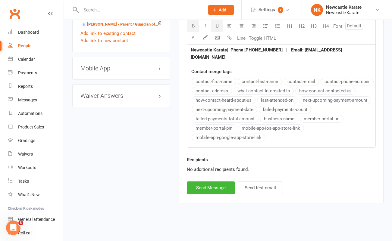
scroll to position [491, 0]
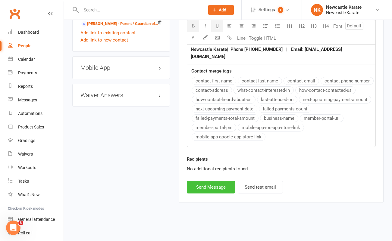
click at [221, 185] on button "Send Message" at bounding box center [211, 187] width 48 height 13
select select
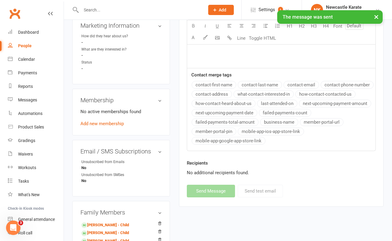
scroll to position [358, 0]
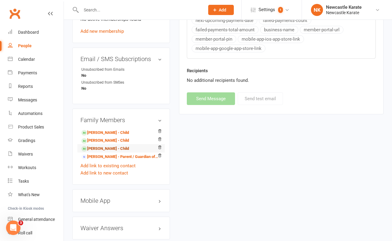
click at [101, 146] on link "[PERSON_NAME] - Child" at bounding box center [105, 149] width 48 height 6
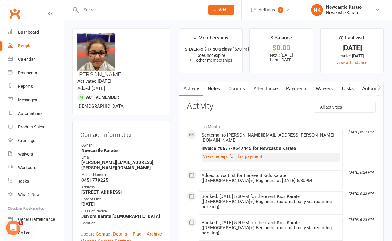
click at [216, 89] on link "Notes" at bounding box center [214, 89] width 21 height 14
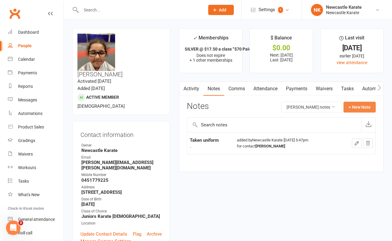
click at [356, 108] on button "+ New Note" at bounding box center [360, 107] width 32 height 11
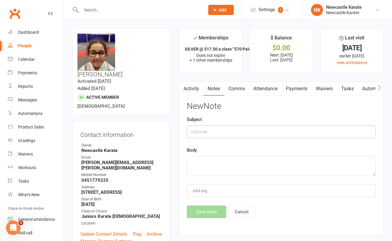
click at [221, 130] on input "text" at bounding box center [281, 132] width 189 height 13
click at [208, 133] on input "Taken soparring kit" at bounding box center [281, 132] width 189 height 13
drag, startPoint x: 231, startPoint y: 132, endPoint x: 191, endPoint y: 133, distance: 39.5
click at [191, 133] on input "Taken sparring kit" at bounding box center [281, 132] width 189 height 13
type input "Taken sparring kit"
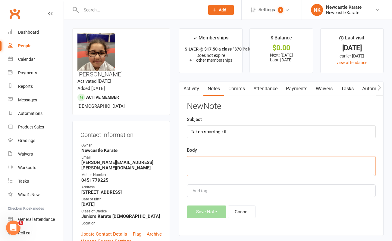
click at [199, 160] on textarea at bounding box center [281, 166] width 189 height 20
type textarea "."
click at [202, 213] on button "Save Note" at bounding box center [206, 212] width 39 height 13
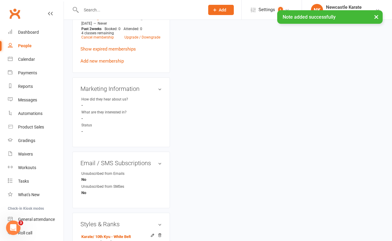
scroll to position [516, 0]
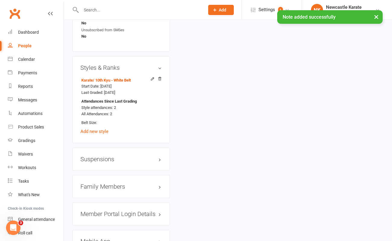
click at [106, 184] on h3 "Family Members" at bounding box center [120, 187] width 81 height 7
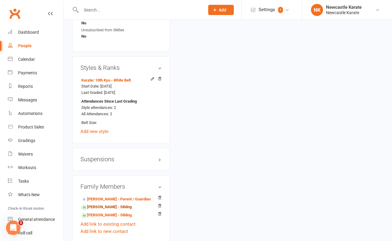
click at [102, 204] on link "[PERSON_NAME] - Sibling" at bounding box center [106, 207] width 50 height 6
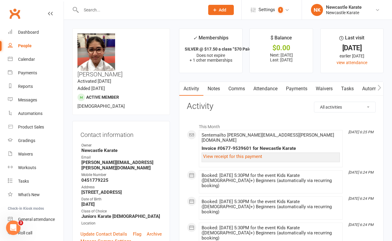
click at [217, 89] on link "Notes" at bounding box center [214, 89] width 21 height 14
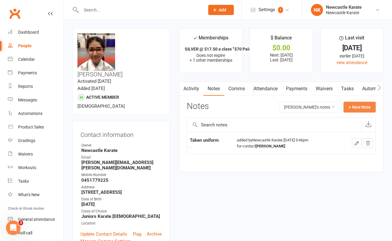
click at [363, 106] on button "+ New Note" at bounding box center [360, 107] width 32 height 11
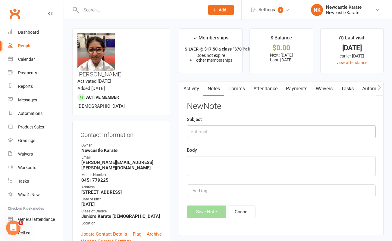
click at [197, 135] on input "text" at bounding box center [281, 132] width 189 height 13
paste input "Taken sparring kit"
type input "Taken sparring kit"
click at [199, 163] on textarea at bounding box center [281, 166] width 189 height 20
type textarea "."
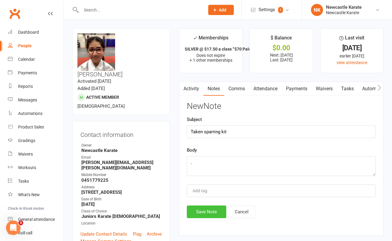
click at [209, 211] on button "Save Note" at bounding box center [206, 212] width 39 height 13
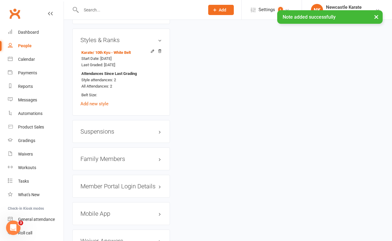
scroll to position [562, 0]
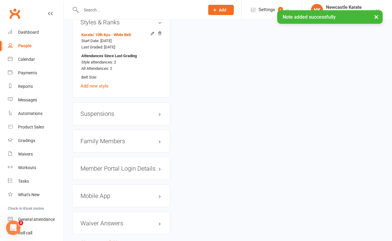
click at [112, 130] on div "Family Members" at bounding box center [121, 141] width 98 height 23
click at [110, 138] on h3 "Family Members" at bounding box center [120, 141] width 81 height 7
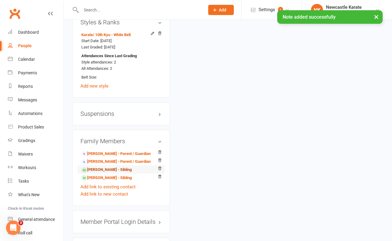
click at [101, 167] on link "[PERSON_NAME] - Sibling" at bounding box center [106, 170] width 50 height 6
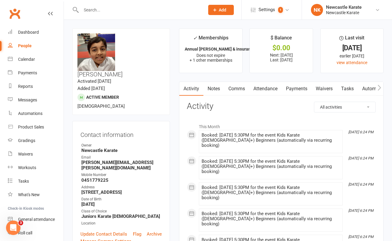
click at [218, 87] on link "Notes" at bounding box center [214, 89] width 21 height 14
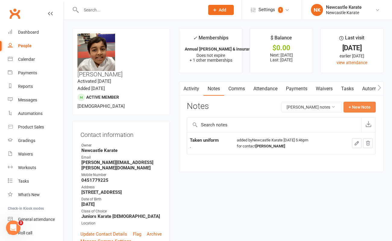
click at [364, 107] on button "+ New Note" at bounding box center [360, 107] width 32 height 11
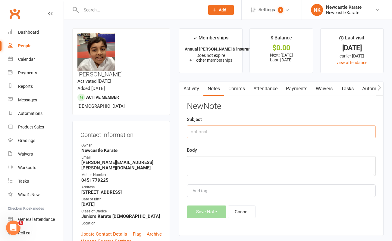
click at [209, 130] on input "text" at bounding box center [281, 132] width 189 height 13
paste input "Taken sparring kit"
type input "Taken sparring kit"
click at [206, 163] on textarea at bounding box center [281, 166] width 189 height 20
type textarea "."
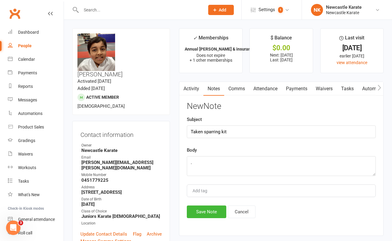
click at [210, 222] on div "Activity Notes Comms Attendance Payments Waivers Tasks Automations Workouts Gra…" at bounding box center [281, 159] width 205 height 155
click at [213, 211] on button "Save Note" at bounding box center [206, 212] width 39 height 13
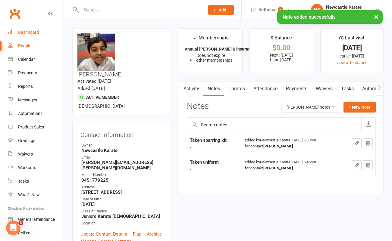
click at [26, 32] on div "Dashboard" at bounding box center [28, 32] width 21 height 5
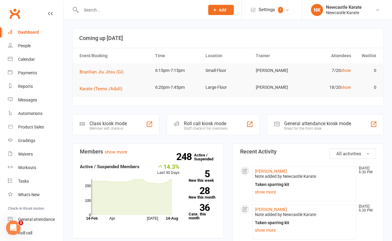
click at [17, 17] on link "Clubworx" at bounding box center [14, 13] width 15 height 15
